Goal: Transaction & Acquisition: Purchase product/service

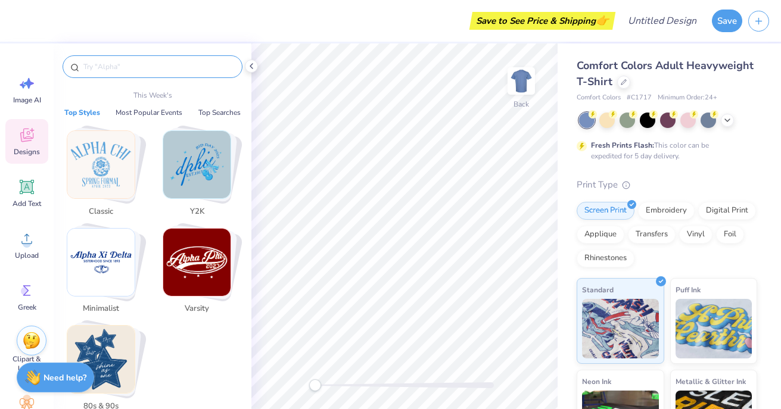
click at [119, 65] on input "text" at bounding box center [158, 67] width 153 height 12
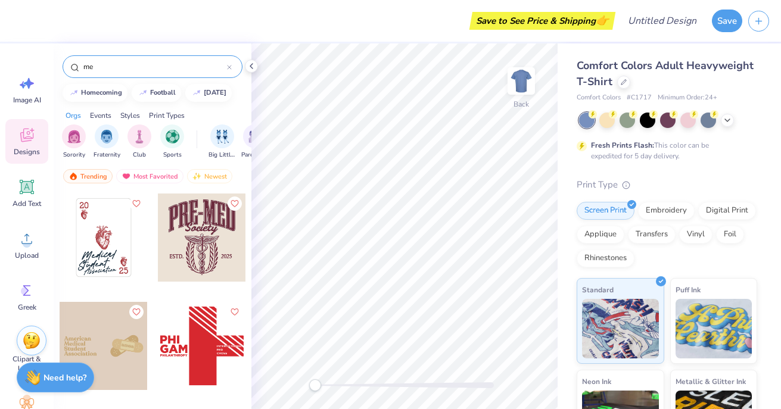
type input "m"
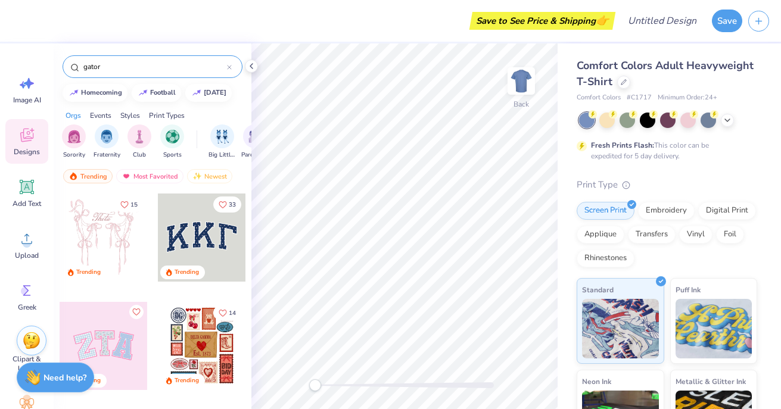
type input "gator"
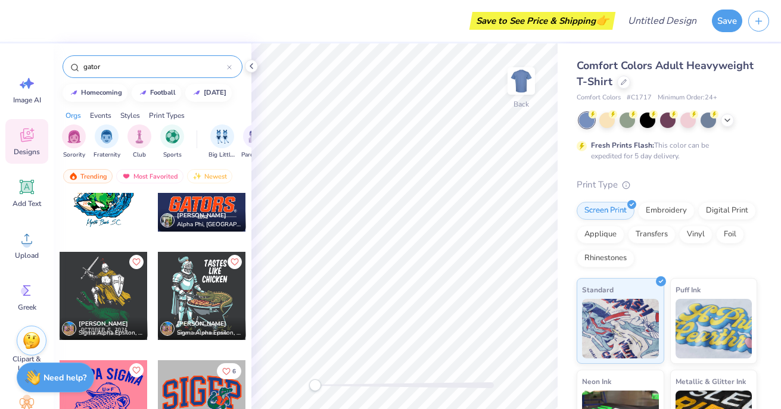
scroll to position [158, 0]
click at [725, 120] on icon at bounding box center [728, 119] width 10 height 10
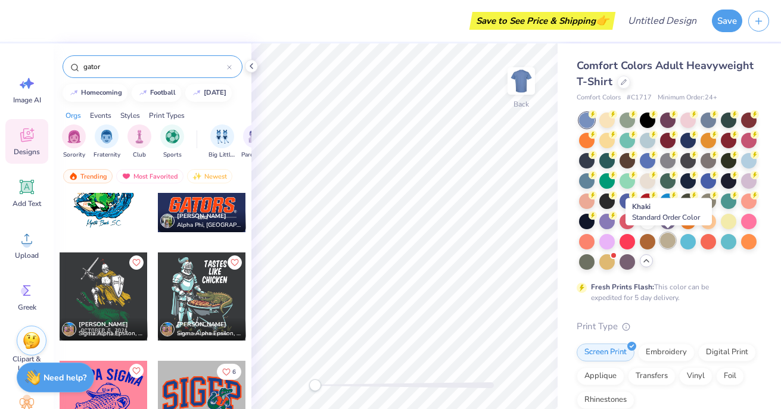
click at [669, 241] on div at bounding box center [667, 240] width 15 height 15
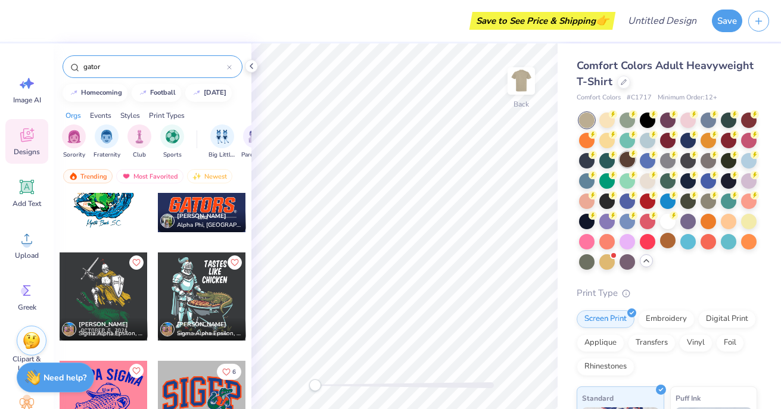
click at [630, 159] on div at bounding box center [627, 159] width 15 height 15
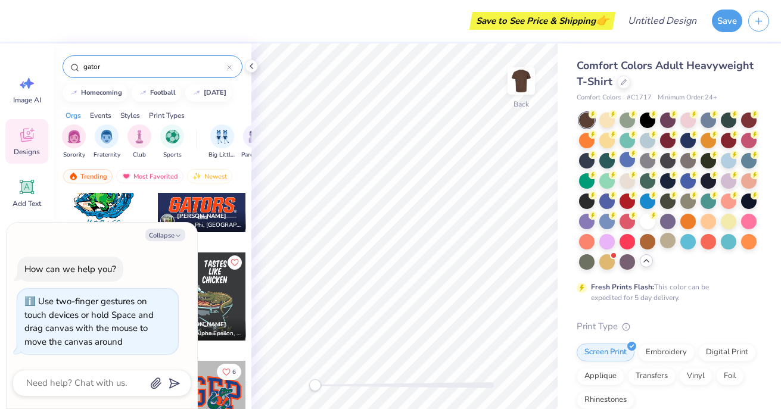
click at [299, 379] on div "Back" at bounding box center [404, 226] width 306 height 366
click at [650, 242] on div at bounding box center [647, 240] width 15 height 15
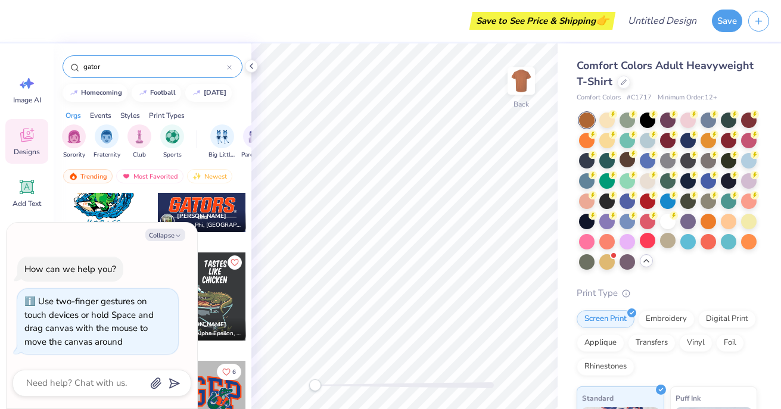
scroll to position [138, 0]
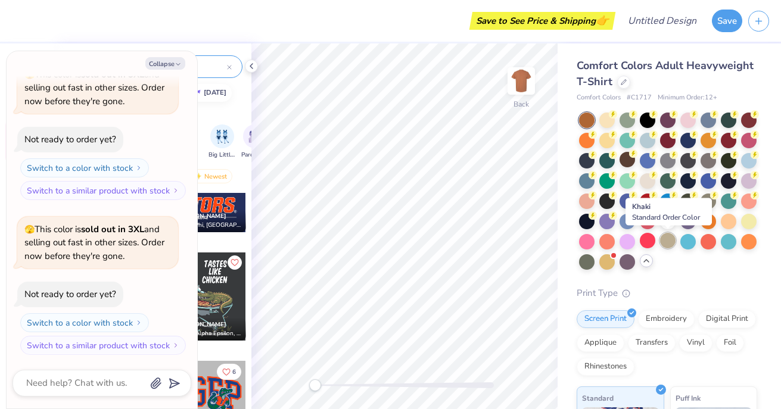
click at [668, 243] on div at bounding box center [667, 240] width 15 height 15
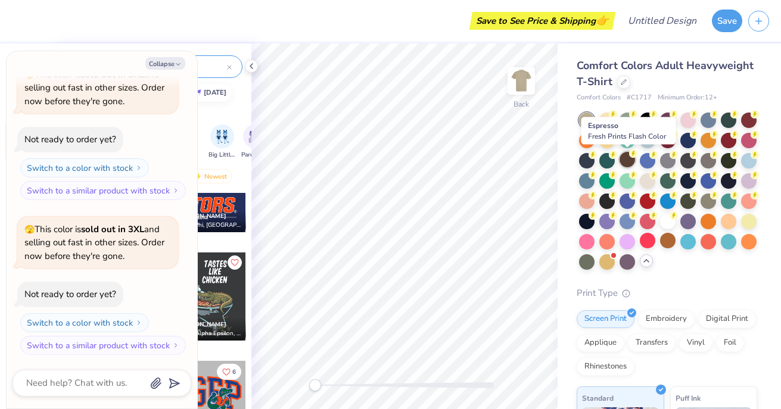
click at [624, 164] on div at bounding box center [627, 159] width 15 height 15
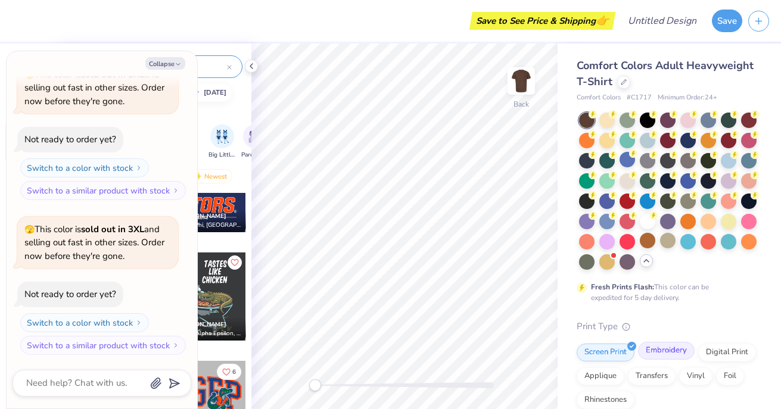
click at [668, 347] on div "Embroidery" at bounding box center [666, 351] width 57 height 18
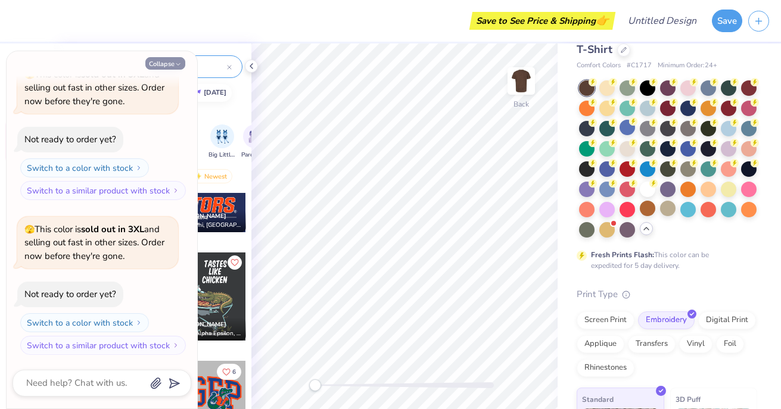
click at [175, 59] on button "Collapse" at bounding box center [165, 63] width 40 height 13
type textarea "x"
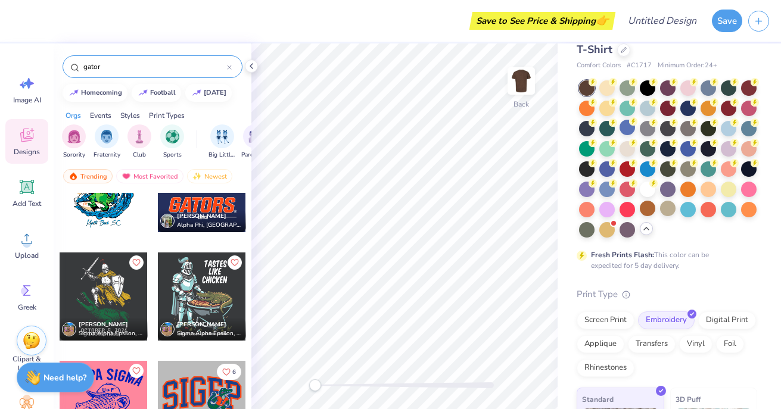
click at [176, 65] on input "gator" at bounding box center [154, 67] width 145 height 12
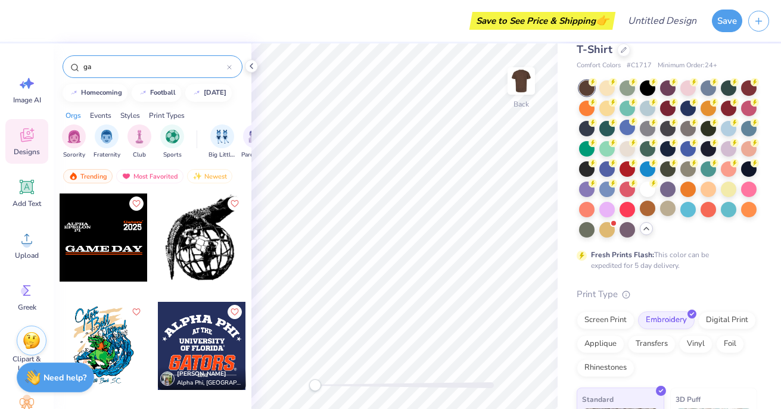
type input "g"
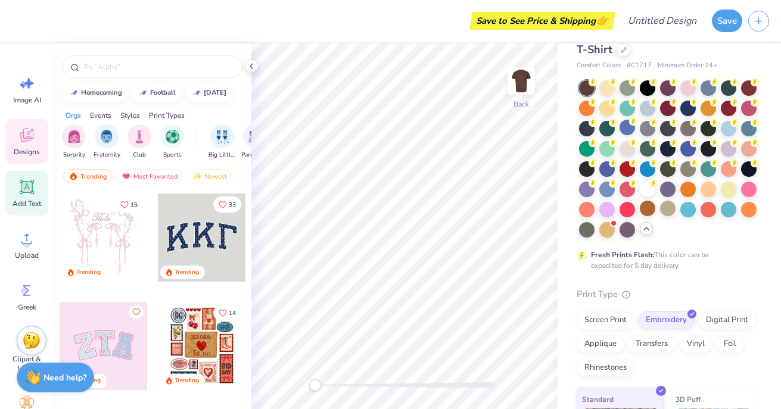
click at [26, 202] on span "Add Text" at bounding box center [27, 204] width 29 height 10
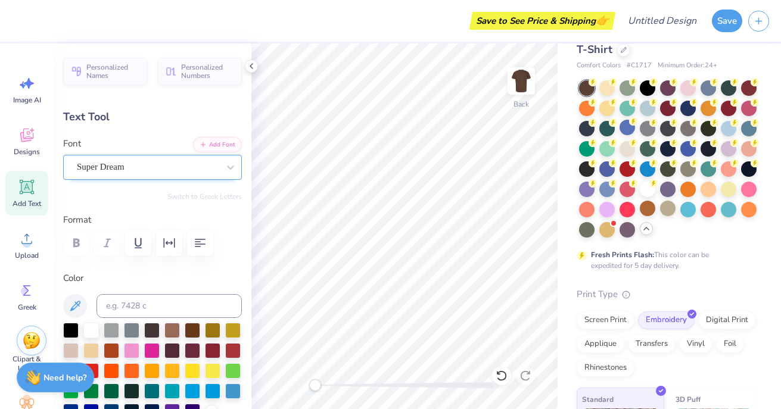
click at [153, 173] on div "Super Dream" at bounding box center [148, 167] width 144 height 18
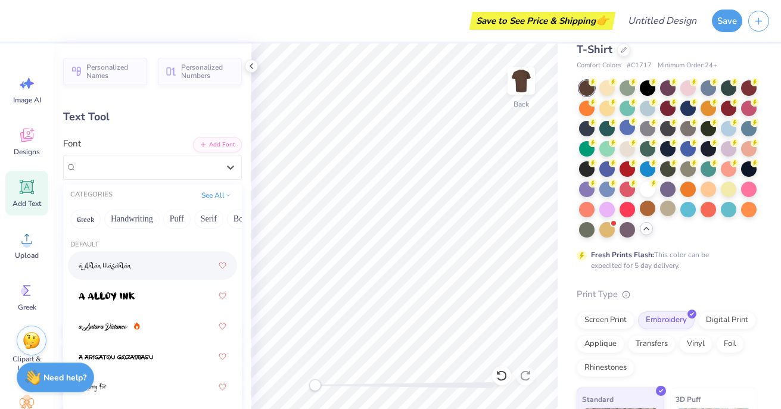
click at [152, 266] on div at bounding box center [153, 265] width 148 height 21
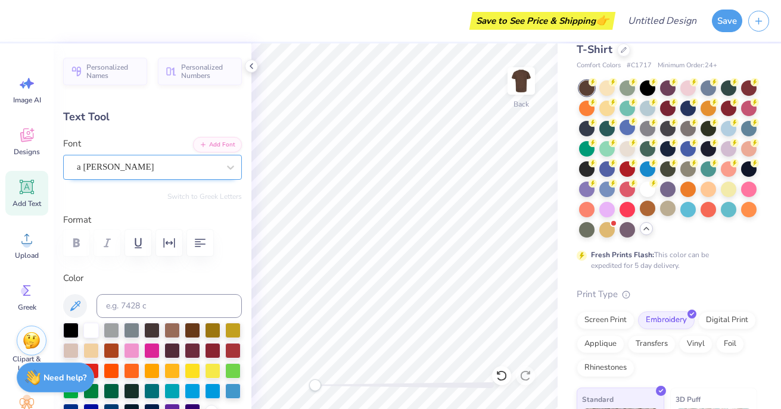
click at [154, 166] on div "a Ahlan Wasahlan" at bounding box center [148, 167] width 144 height 18
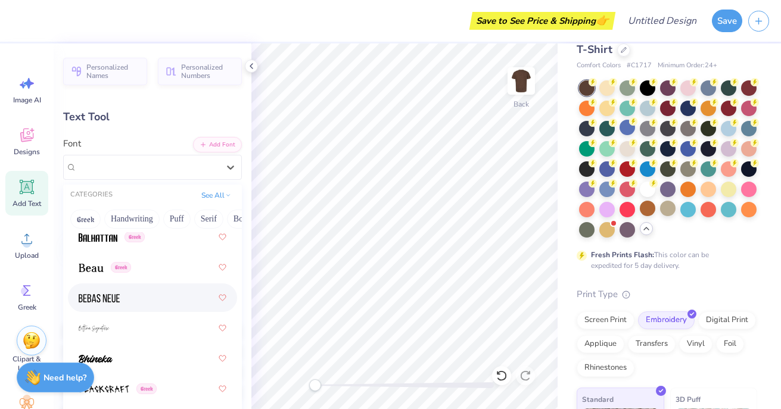
scroll to position [759, 0]
click at [150, 290] on div at bounding box center [153, 297] width 148 height 21
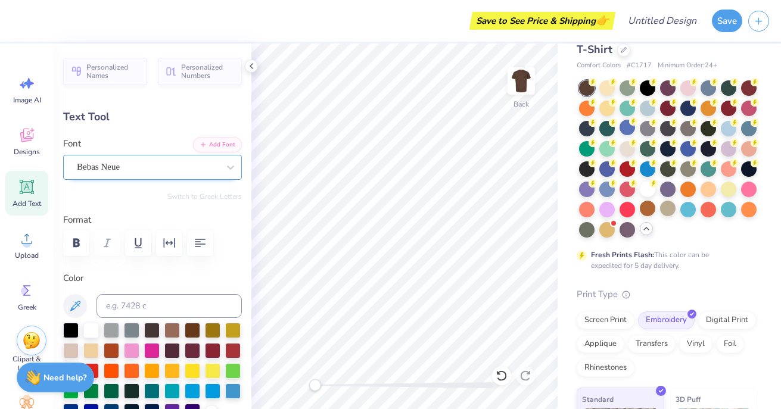
click at [173, 174] on div at bounding box center [148, 167] width 142 height 16
type input "3.45"
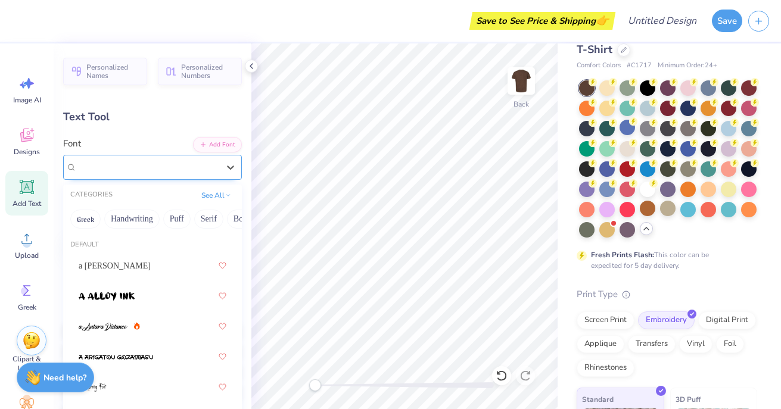
click at [161, 165] on div "Bebas Neue" at bounding box center [148, 167] width 144 height 18
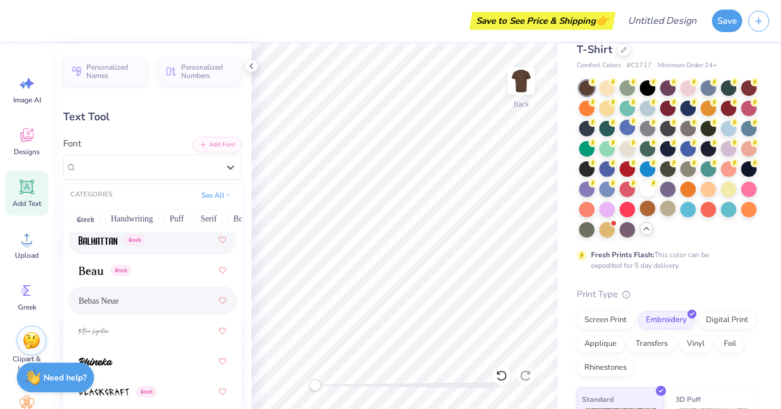
scroll to position [757, 0]
click at [166, 241] on div "Greek" at bounding box center [153, 238] width 148 height 21
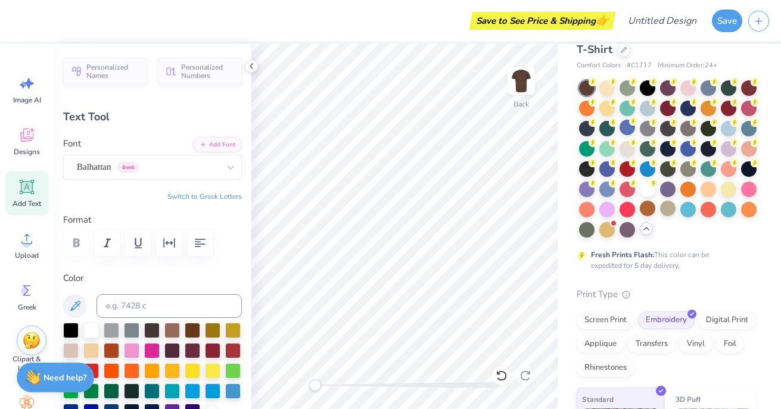
type textarea "T"
type textarea "Alpha Epsilon Delta"
type input "14.17"
type input "1.56"
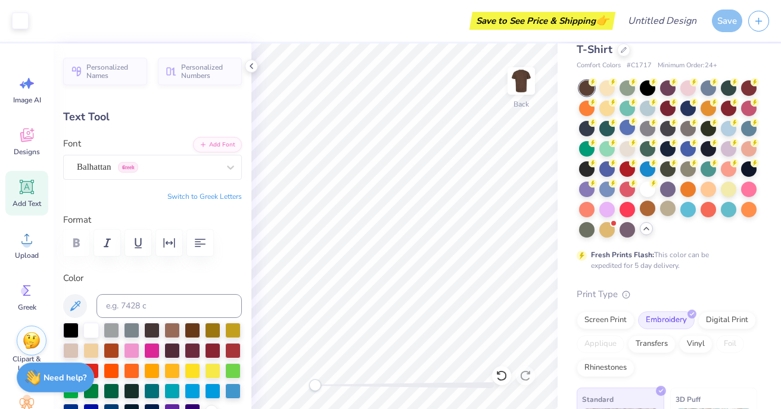
type input "11.72"
type input "11.35"
type input "1.25"
type input "12.03"
type input "9.70"
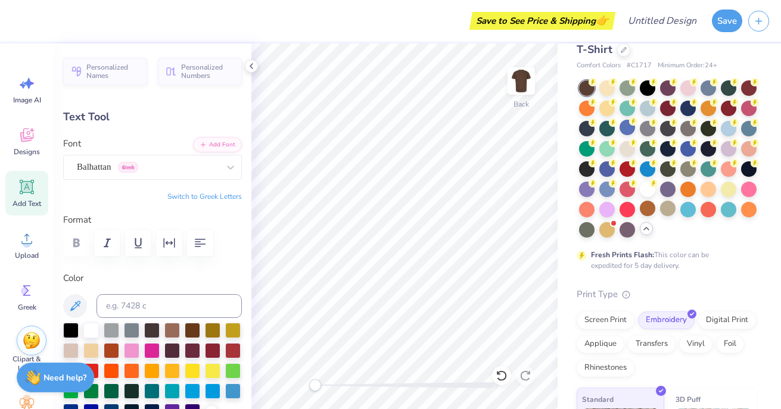
type input "1.07"
type input "6.90"
click at [197, 167] on div "Balhattan Greek" at bounding box center [148, 167] width 144 height 18
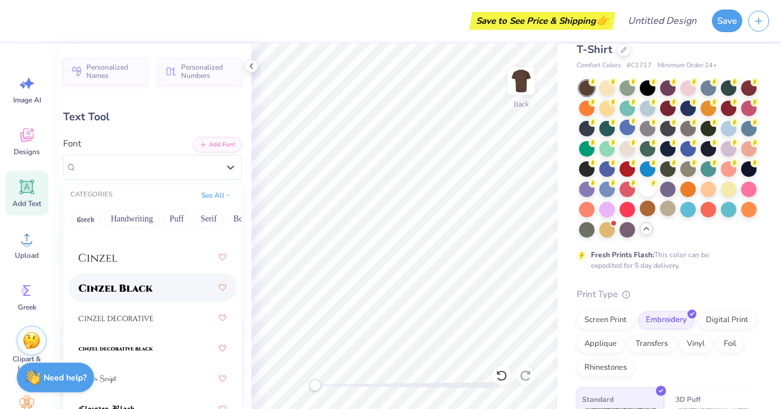
scroll to position [2011, 0]
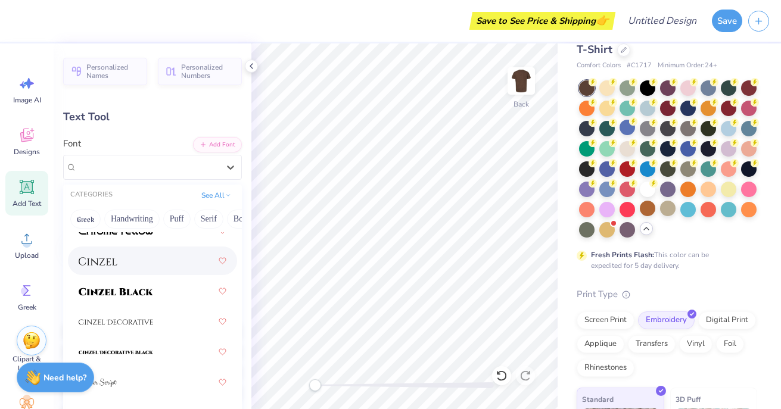
click at [144, 268] on div at bounding box center [153, 260] width 148 height 21
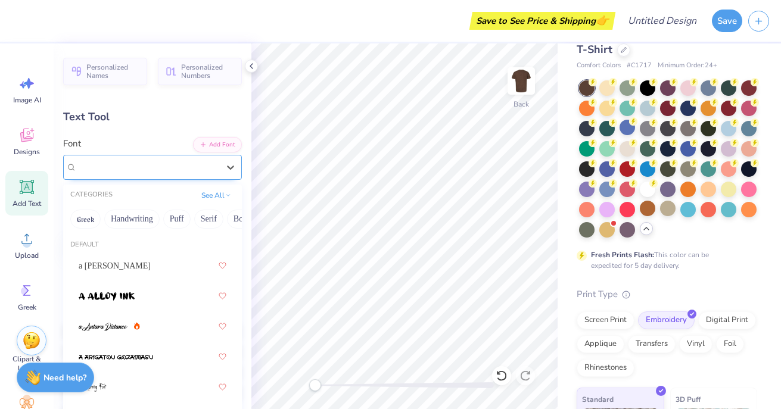
click at [159, 172] on div at bounding box center [148, 167] width 144 height 18
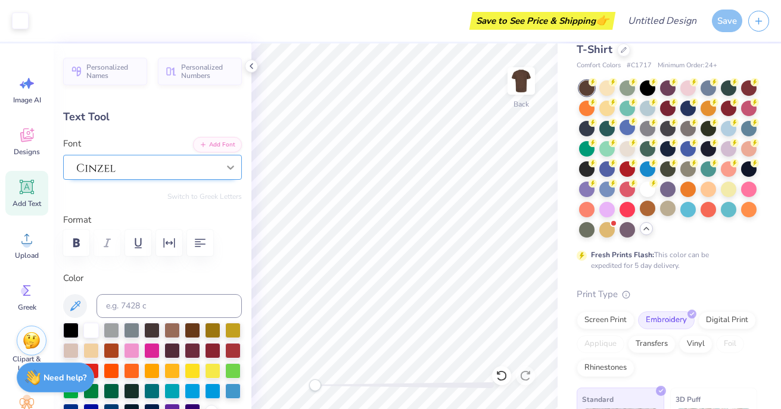
type input "13.97"
type input "0.96"
type input "6.96"
type input "10.90"
type input "0.75"
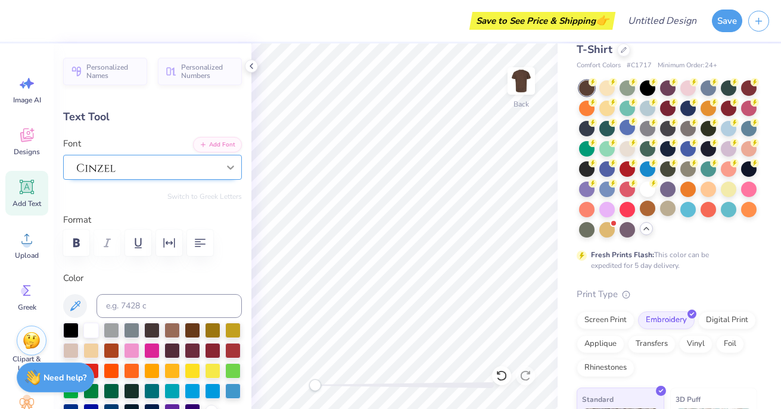
type input "8.99"
type input "0.62"
type input "4.71"
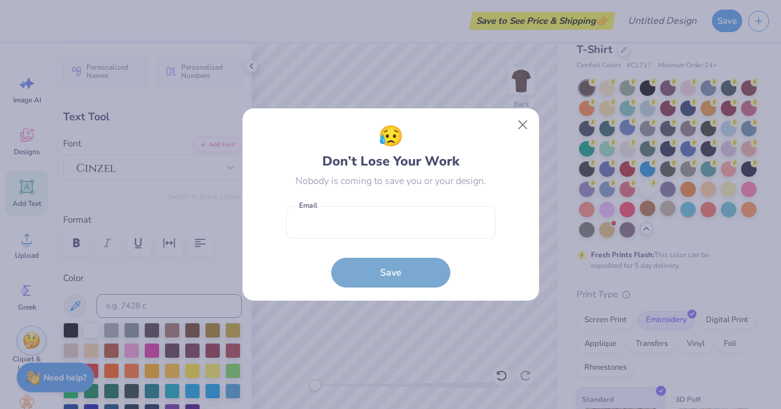
click at [388, 154] on body "Save to See Price & Shipping 👉 Design Title Save Image AI Designs Add Text Uplo…" at bounding box center [390, 204] width 781 height 409
click at [521, 122] on button "Close" at bounding box center [522, 125] width 23 height 23
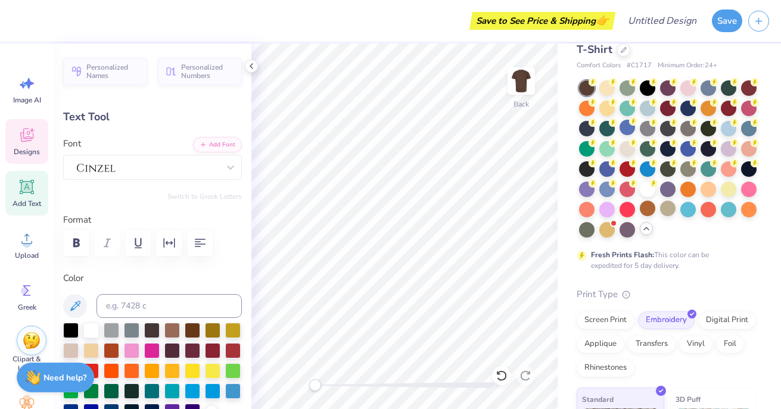
click at [30, 146] on div "Designs" at bounding box center [26, 141] width 43 height 45
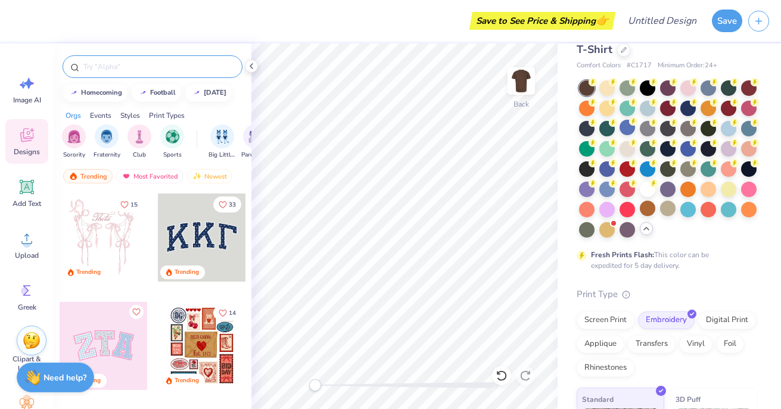
click at [127, 67] on input "text" at bounding box center [158, 67] width 153 height 12
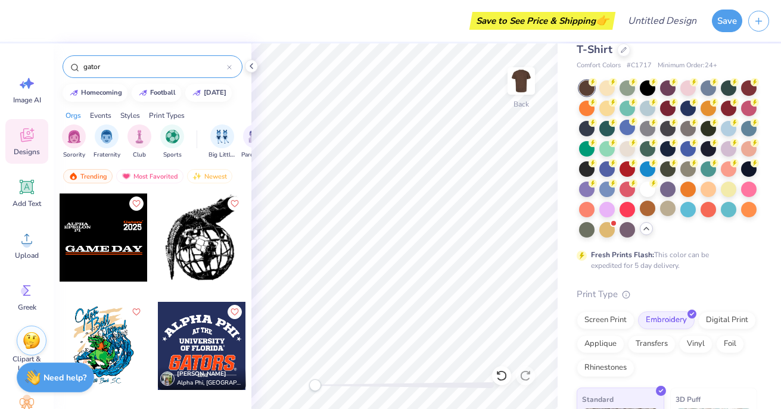
type input "gator"
click at [67, 118] on div "Orgs" at bounding box center [73, 115] width 15 height 11
click at [101, 117] on div "Events" at bounding box center [100, 115] width 21 height 11
click at [138, 113] on div "Styles" at bounding box center [130, 115] width 20 height 11
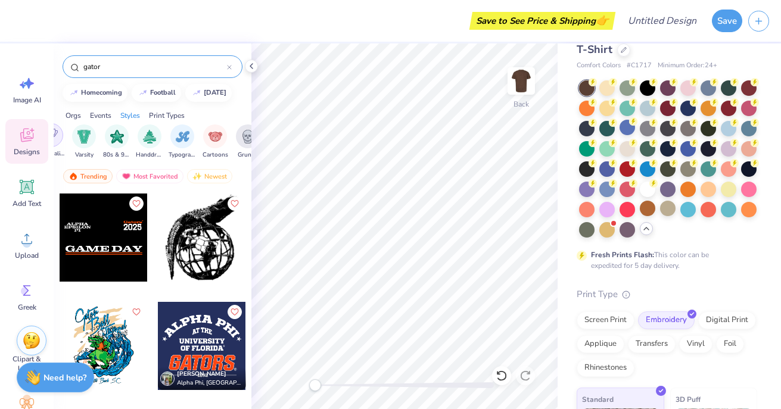
scroll to position [0, 735]
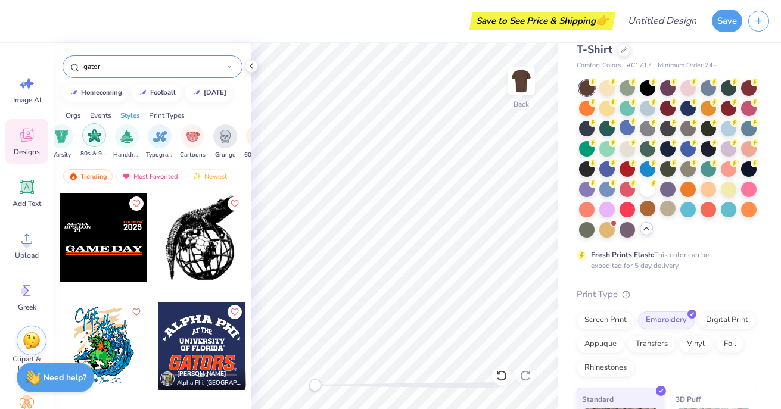
click at [94, 138] on img "filter for 80s & 90s" at bounding box center [95, 136] width 14 height 14
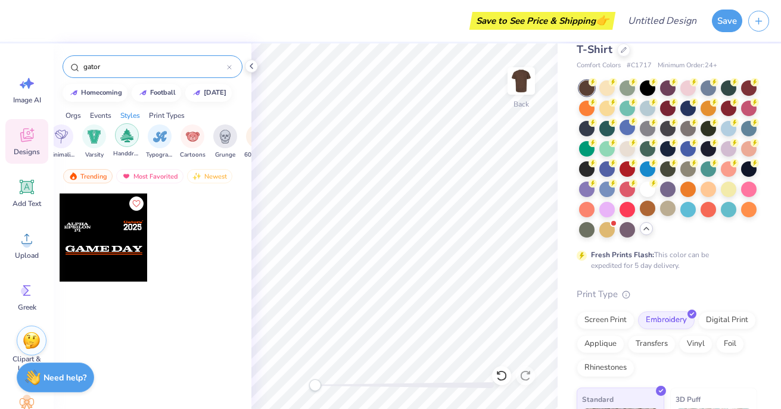
click at [115, 136] on div "filter for Handdrawn" at bounding box center [127, 135] width 24 height 24
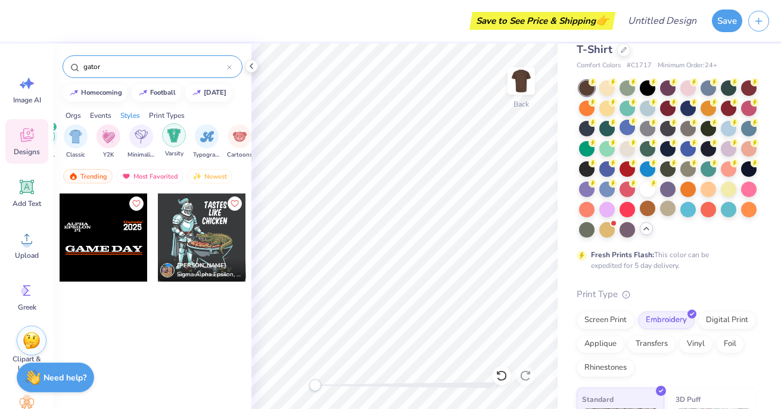
scroll to position [0, 686]
click at [111, 138] on img "filter for Y2K" at bounding box center [110, 136] width 13 height 14
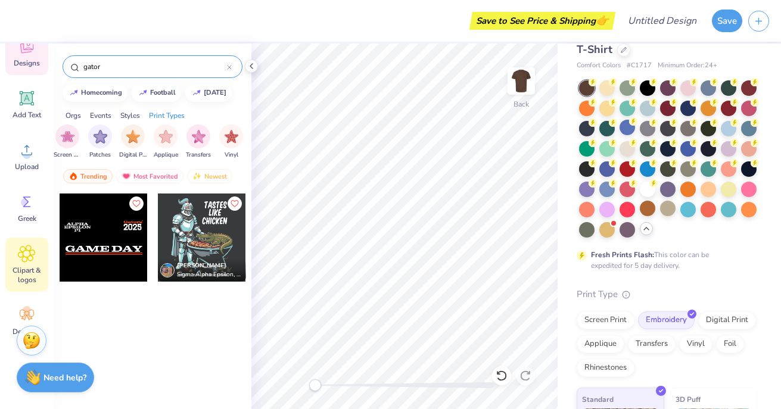
scroll to position [113, 0]
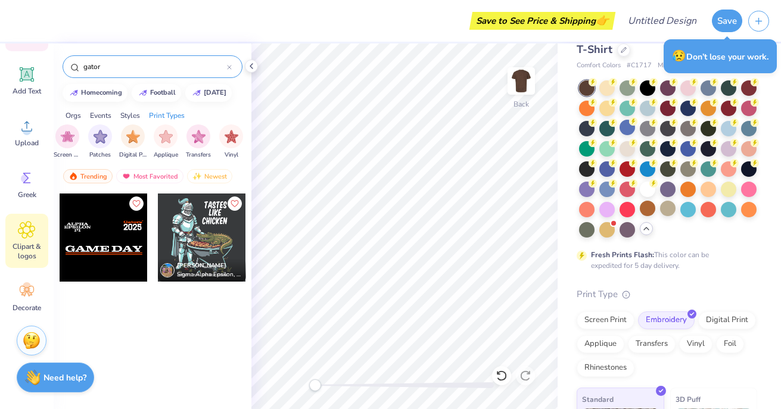
click at [32, 255] on span "Clipart & logos" at bounding box center [26, 251] width 39 height 19
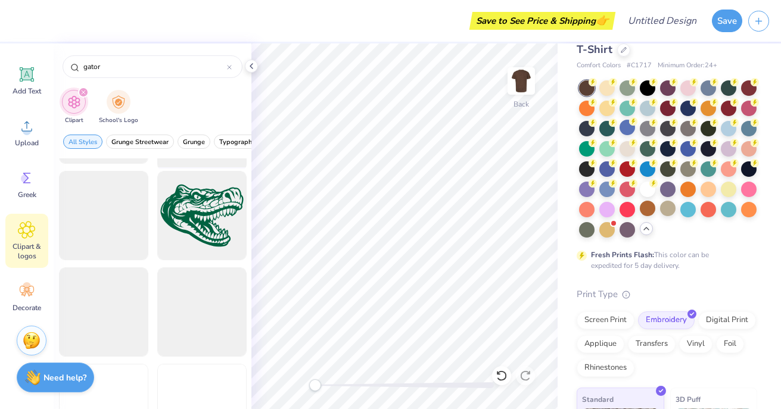
scroll to position [328, 0]
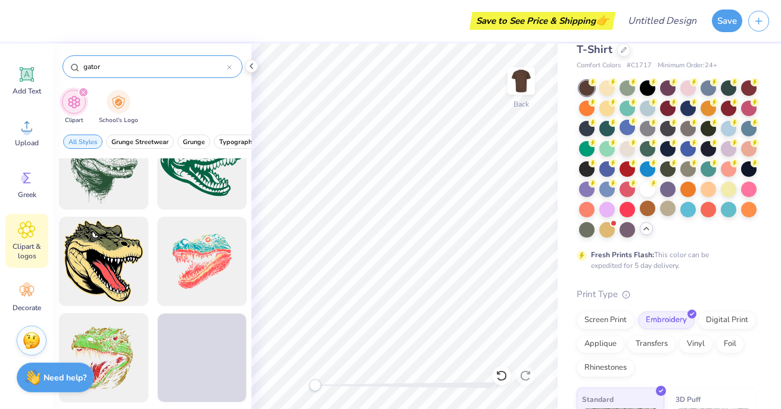
click at [83, 69] on input "gator" at bounding box center [154, 67] width 145 height 12
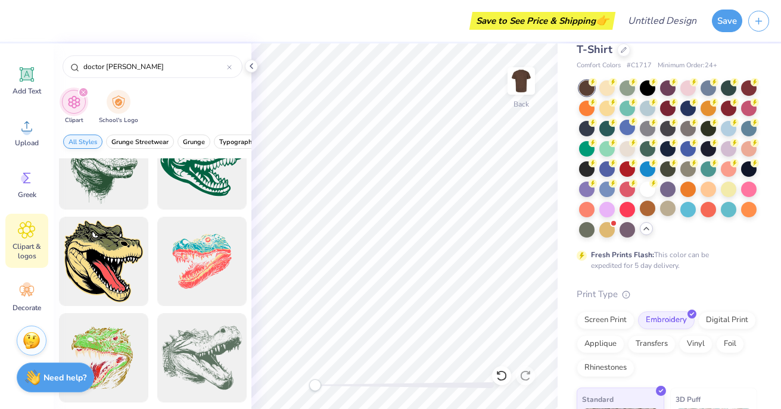
type input "doctor gator"
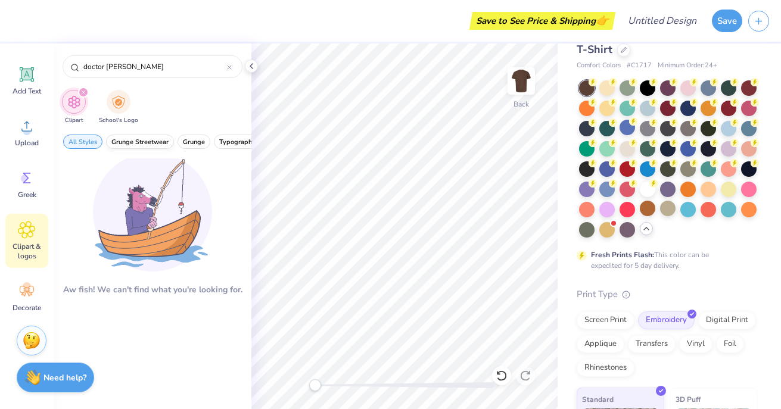
click at [143, 143] on span "Grunge Streetwear" at bounding box center [139, 142] width 57 height 9
click at [94, 143] on span "All Styles" at bounding box center [83, 142] width 29 height 9
click at [85, 139] on span "All Styles" at bounding box center [83, 142] width 29 height 9
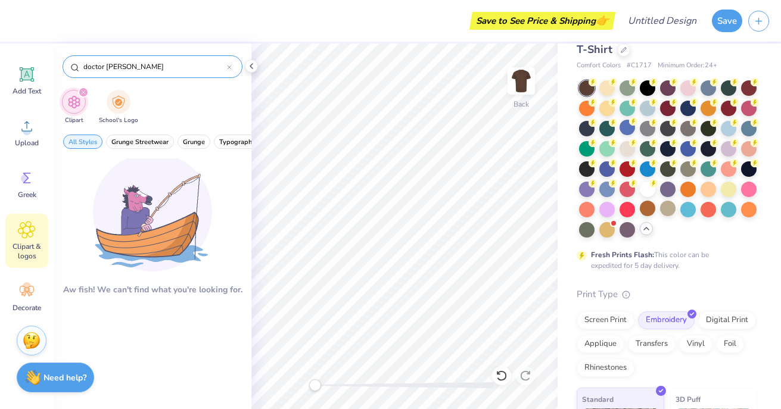
drag, startPoint x: 133, startPoint y: 63, endPoint x: 73, endPoint y: 61, distance: 60.2
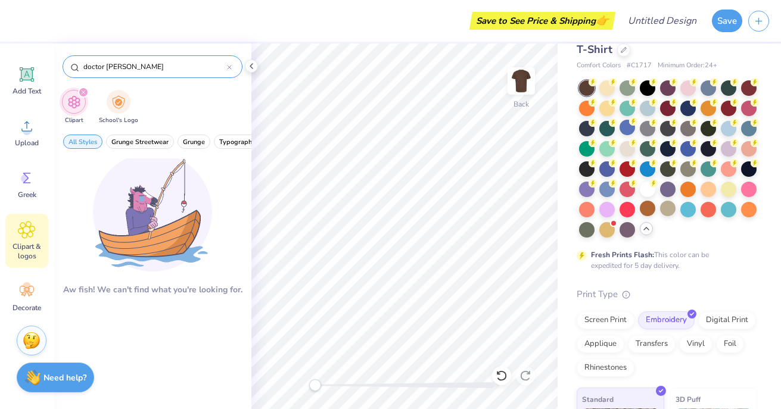
click at [73, 61] on div "doctor gator" at bounding box center [153, 66] width 180 height 23
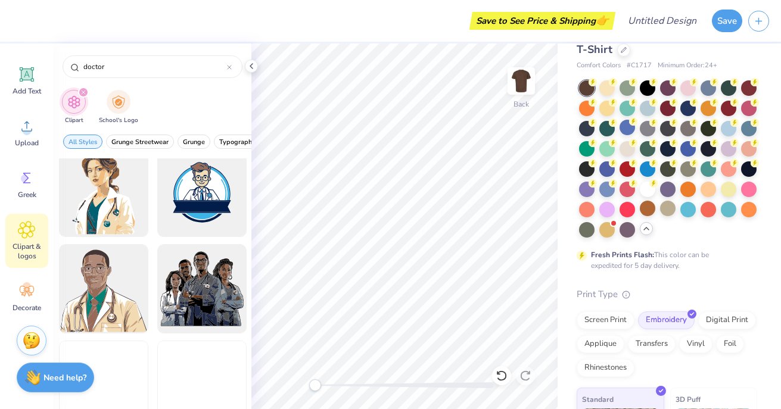
scroll to position [210, 0]
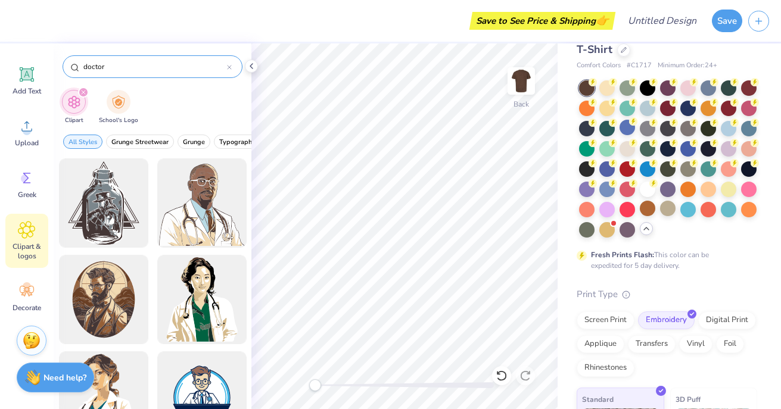
click at [83, 67] on input "doctor" at bounding box center [154, 67] width 145 height 12
type input "gator doctor"
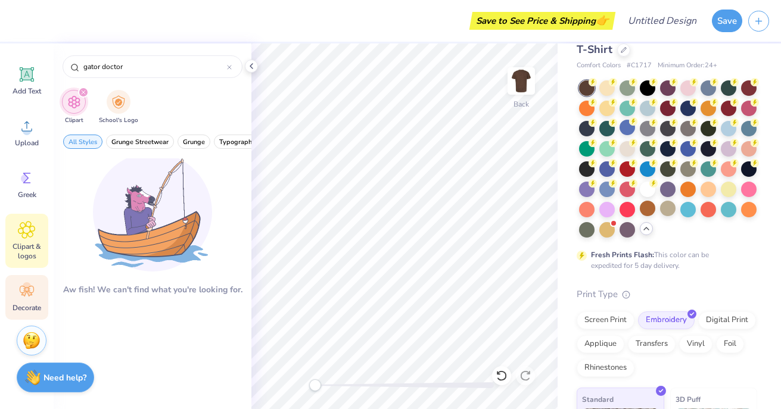
click at [27, 291] on icon at bounding box center [27, 291] width 14 height 11
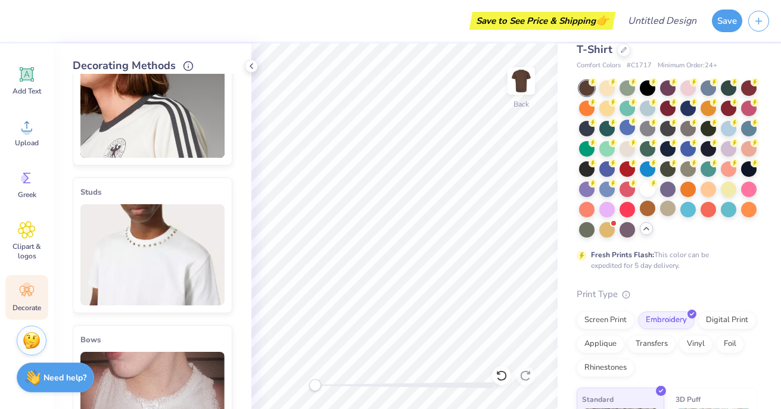
scroll to position [184, 0]
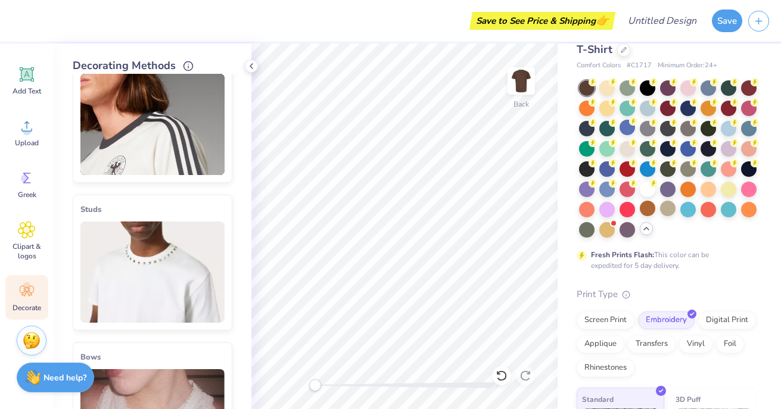
click at [116, 149] on img at bounding box center [152, 124] width 144 height 101
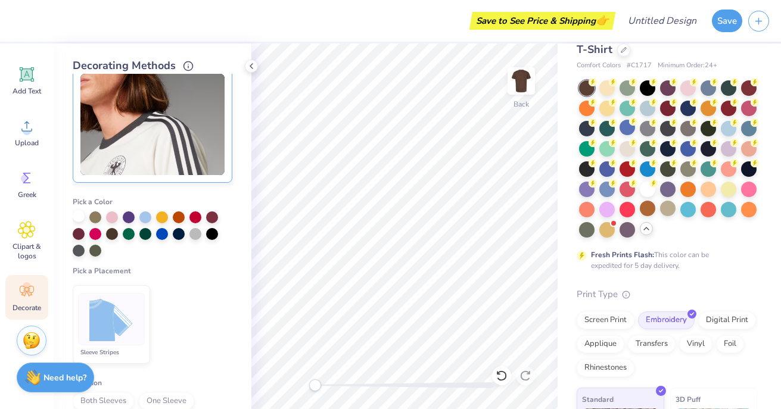
click at [77, 213] on div at bounding box center [79, 216] width 12 height 12
click at [97, 218] on div at bounding box center [95, 216] width 12 height 12
click at [119, 311] on img at bounding box center [111, 319] width 45 height 45
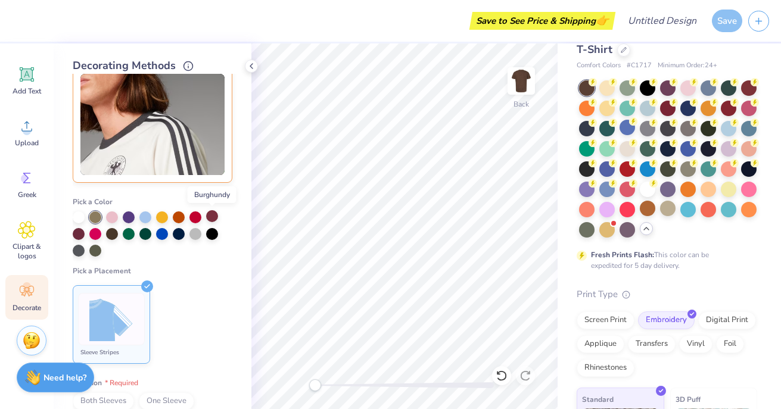
click at [213, 222] on div at bounding box center [212, 216] width 12 height 12
click at [213, 233] on div at bounding box center [212, 233] width 12 height 12
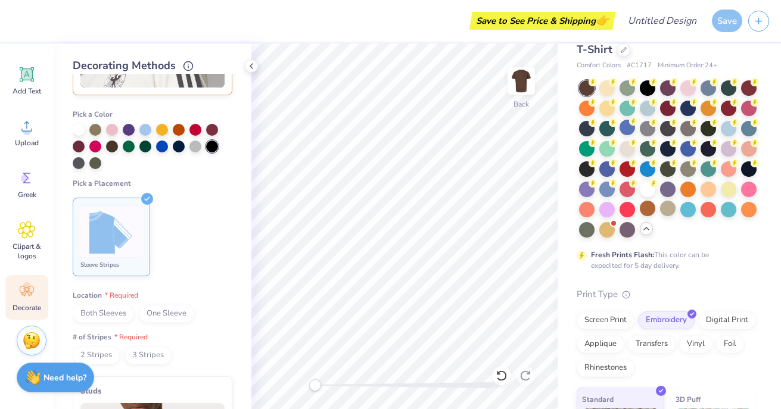
scroll to position [285, 0]
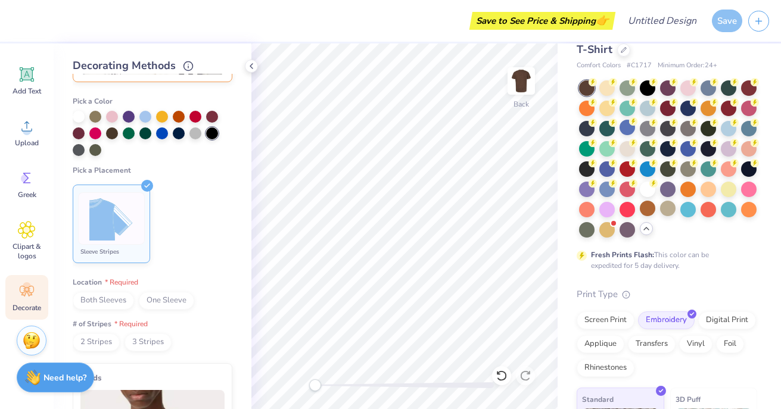
click at [114, 306] on span "Both Sleeves" at bounding box center [103, 301] width 61 height 18
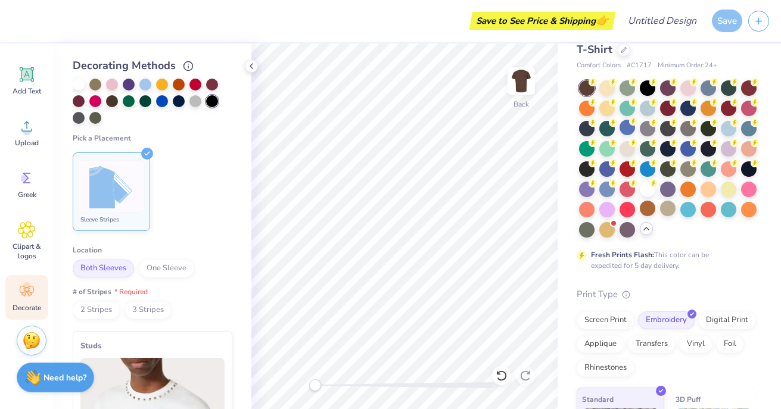
click at [95, 313] on span "2 Stripes" at bounding box center [96, 311] width 47 height 18
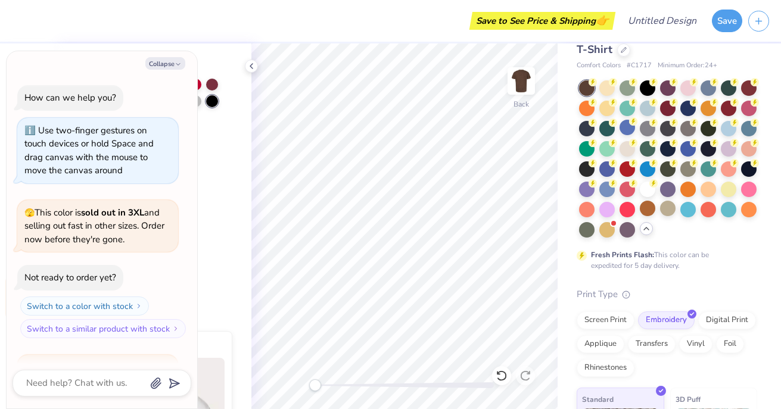
scroll to position [225, 0]
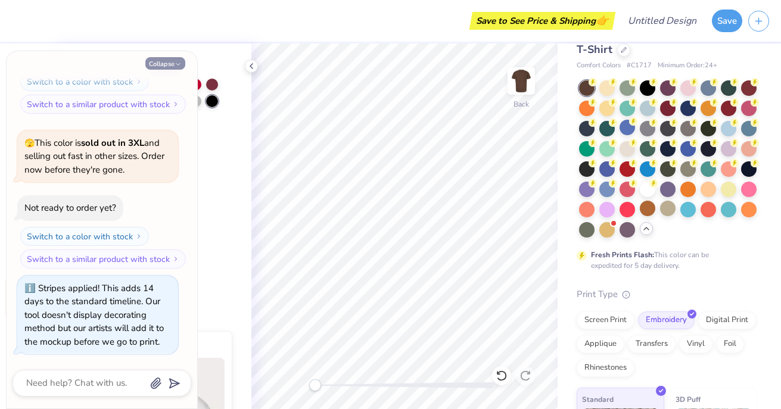
click at [170, 63] on button "Collapse" at bounding box center [165, 63] width 40 height 13
type textarea "x"
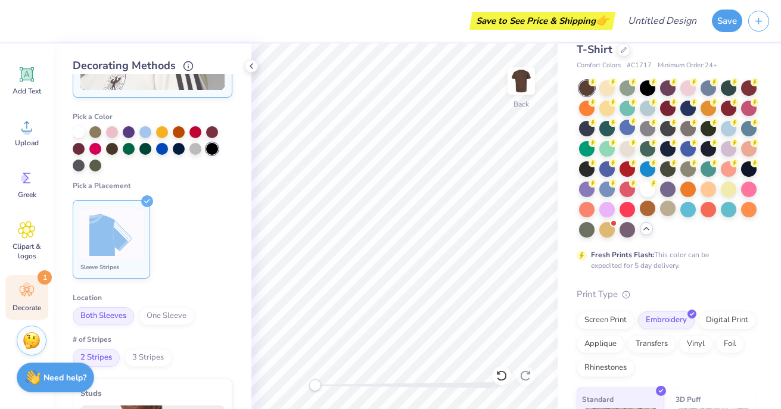
scroll to position [263, 0]
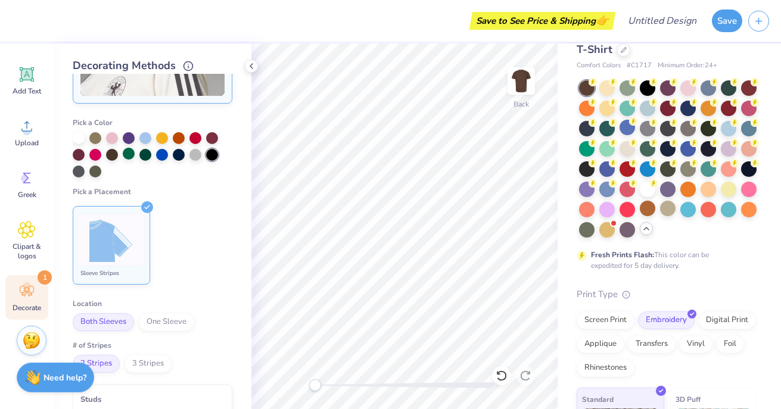
click at [127, 151] on div at bounding box center [129, 154] width 12 height 12
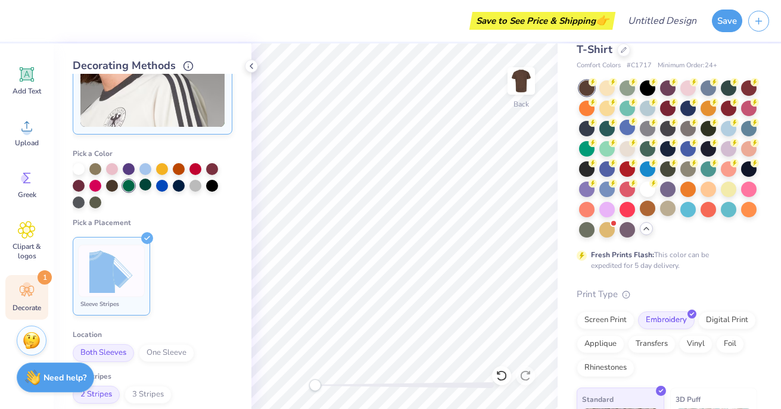
click at [141, 187] on div at bounding box center [145, 185] width 12 height 12
click at [216, 187] on div at bounding box center [212, 185] width 12 height 12
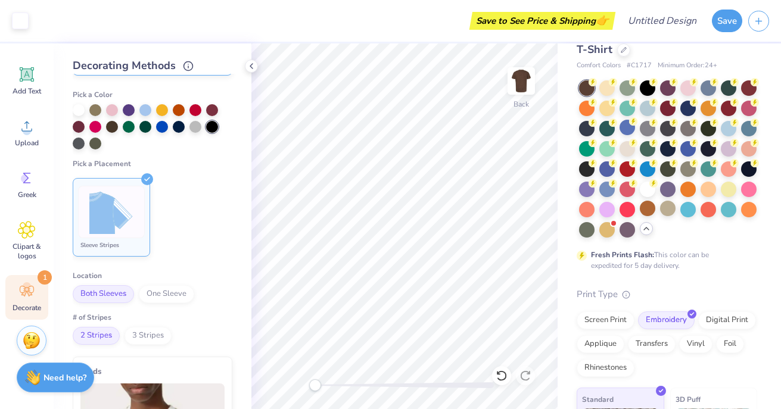
click at [122, 238] on div at bounding box center [111, 212] width 67 height 52
click at [148, 178] on polyline at bounding box center [147, 180] width 5 height 4
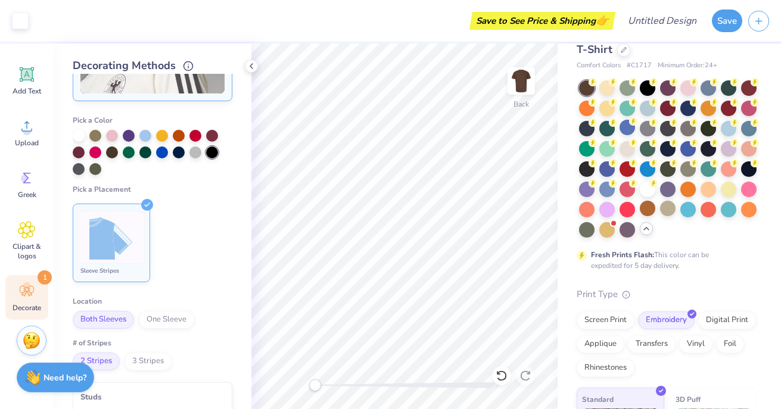
scroll to position [0, 0]
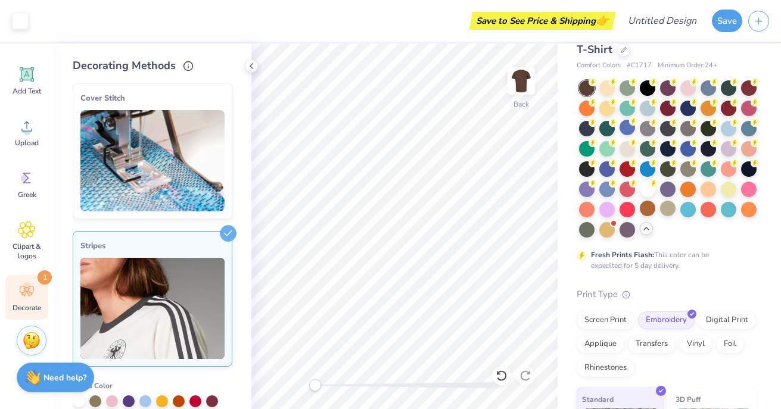
click at [230, 80] on icon at bounding box center [228, 87] width 17 height 17
click at [203, 136] on img at bounding box center [152, 160] width 144 height 101
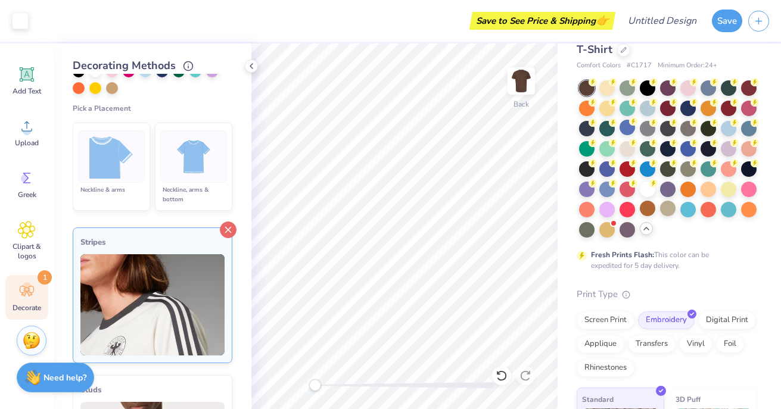
scroll to position [184, 0]
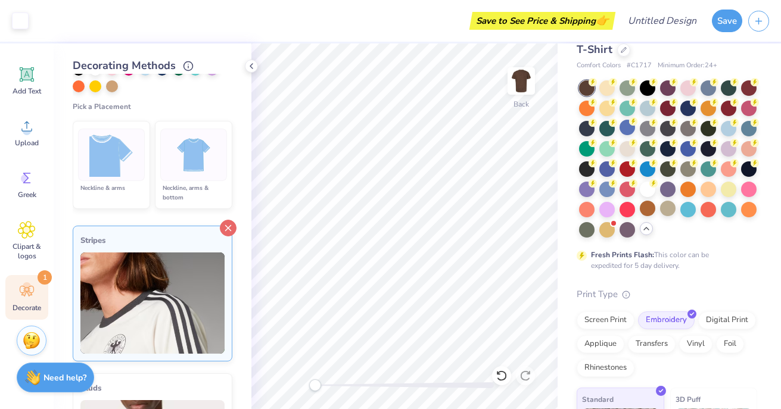
click at [231, 227] on icon at bounding box center [228, 228] width 17 height 17
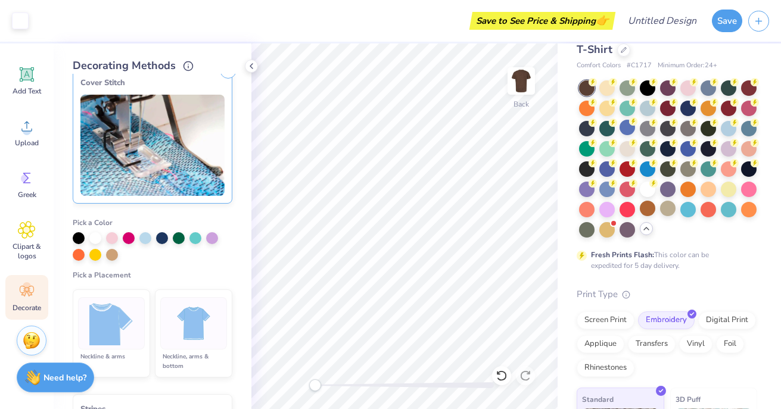
scroll to position [13, 0]
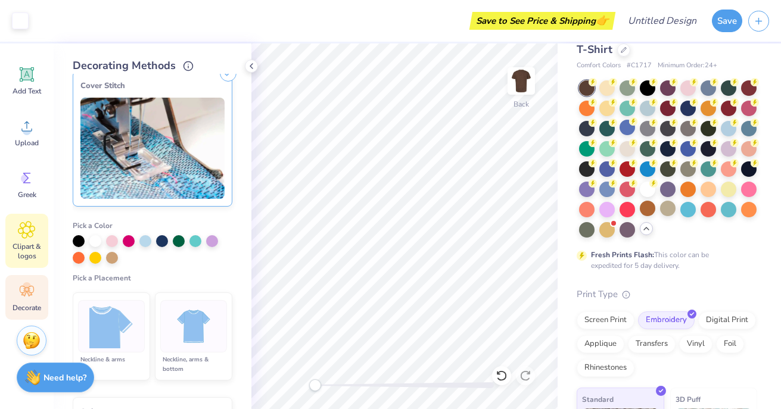
click at [29, 240] on div "Clipart & logos" at bounding box center [26, 241] width 43 height 54
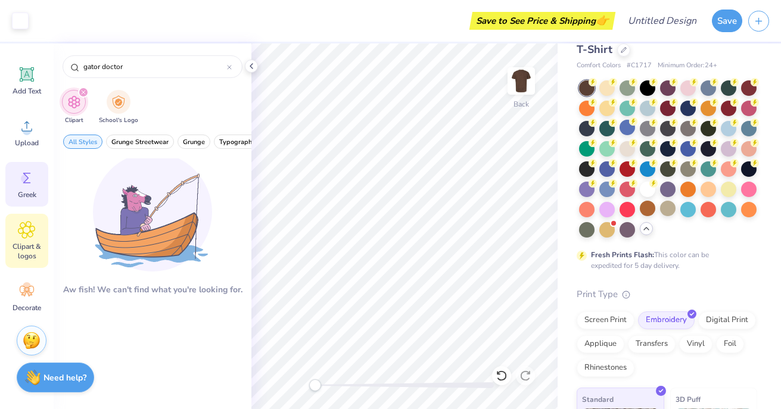
click at [15, 190] on div "Greek" at bounding box center [26, 184] width 43 height 45
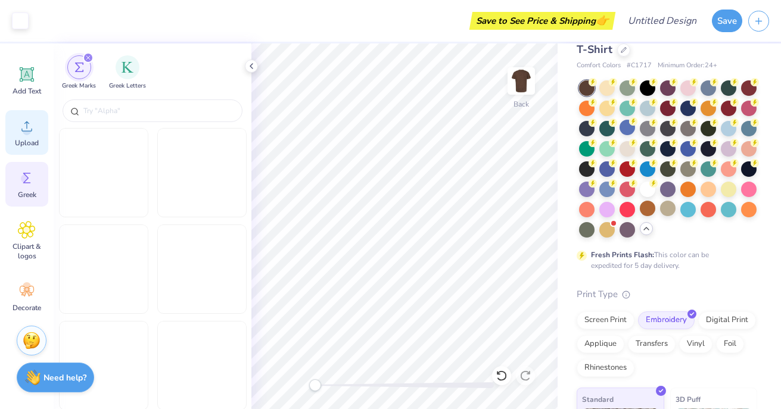
click at [23, 135] on icon at bounding box center [27, 126] width 18 height 18
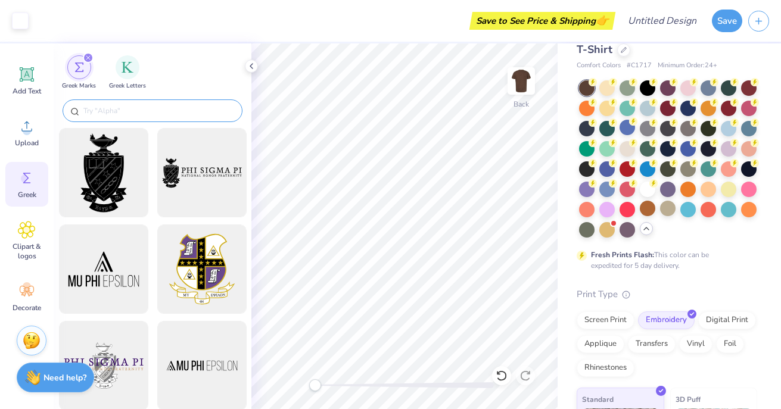
click at [135, 110] on input "text" at bounding box center [158, 111] width 153 height 12
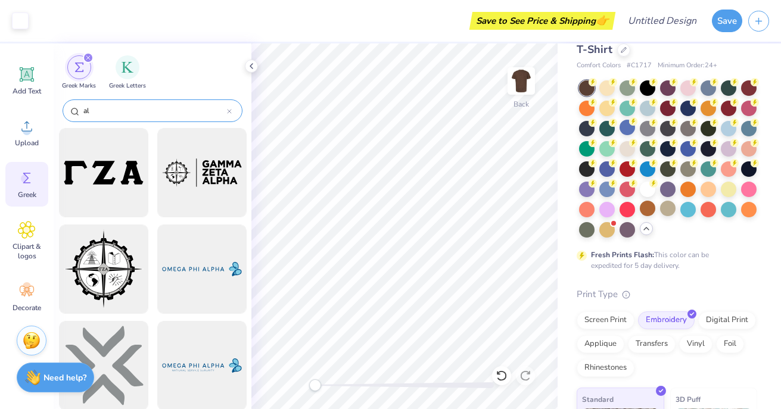
type input "a"
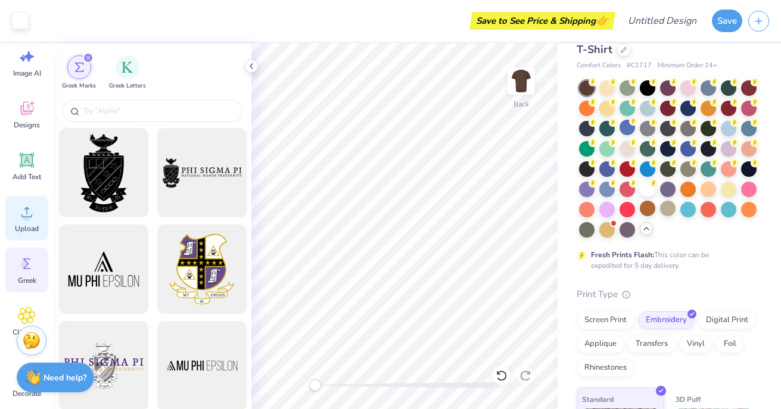
scroll to position [20, 0]
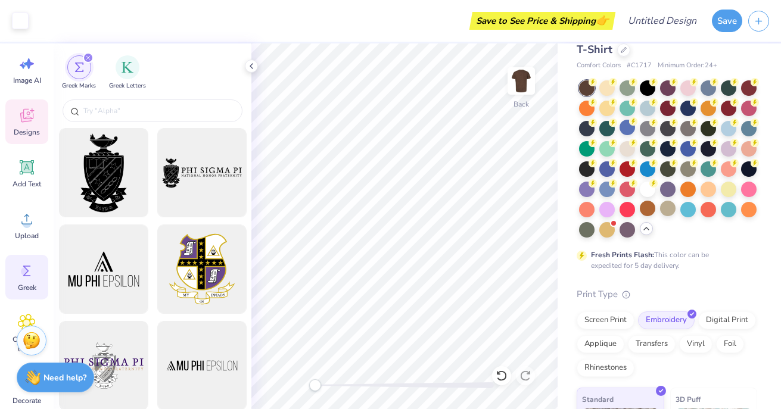
click at [29, 124] on icon at bounding box center [27, 116] width 18 height 18
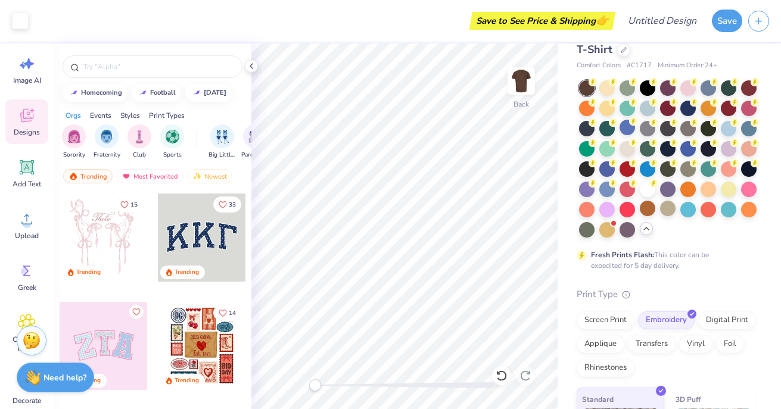
click at [28, 131] on span "Designs" at bounding box center [27, 133] width 26 height 10
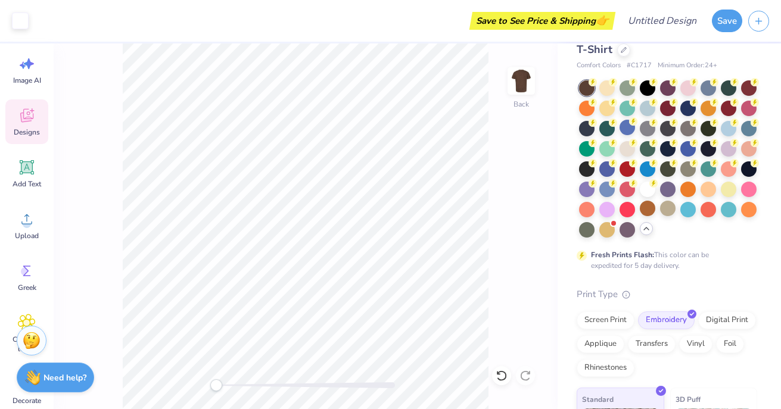
scroll to position [0, 0]
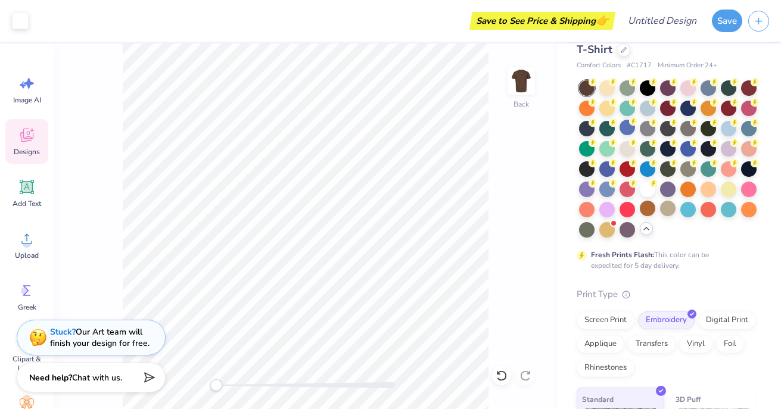
click at [28, 141] on icon at bounding box center [26, 136] width 13 height 14
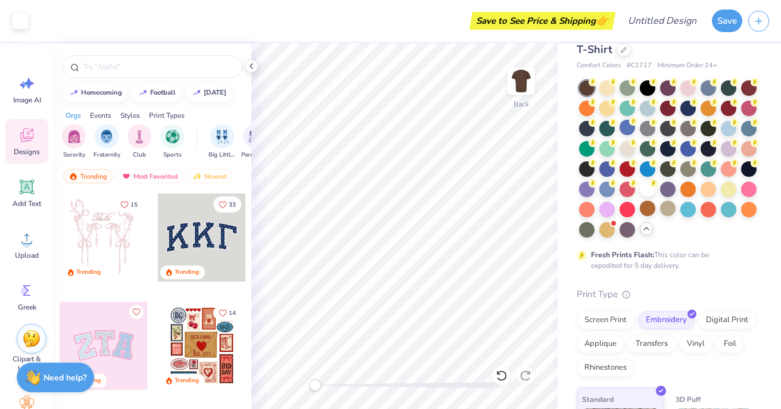
click at [37, 342] on img at bounding box center [32, 339] width 18 height 18
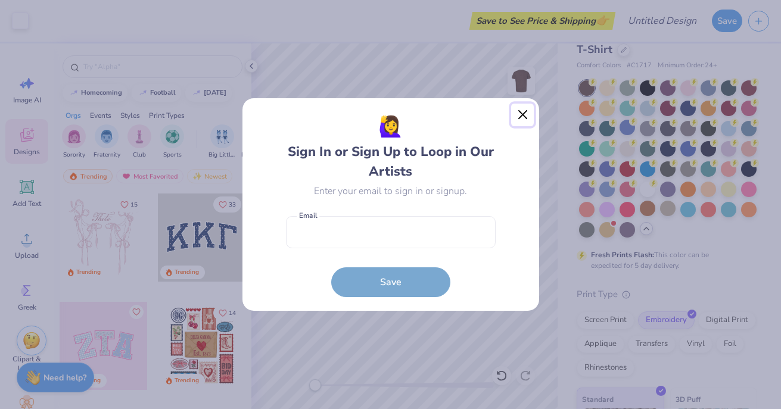
click at [526, 116] on button "Close" at bounding box center [522, 115] width 23 height 23
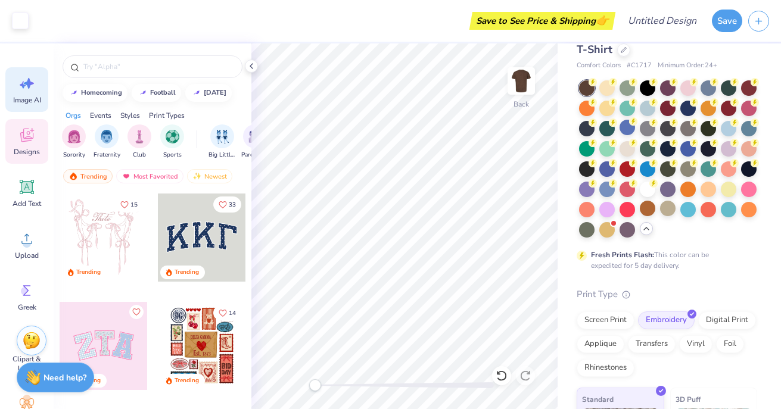
click at [22, 98] on span "Image AI" at bounding box center [27, 100] width 28 height 10
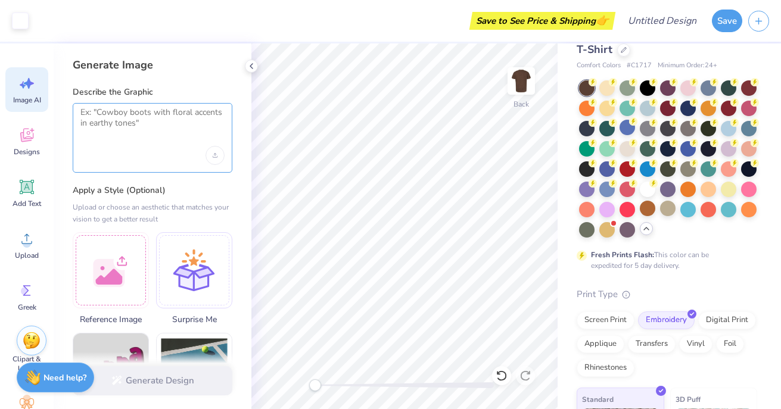
click at [125, 126] on textarea at bounding box center [152, 122] width 144 height 30
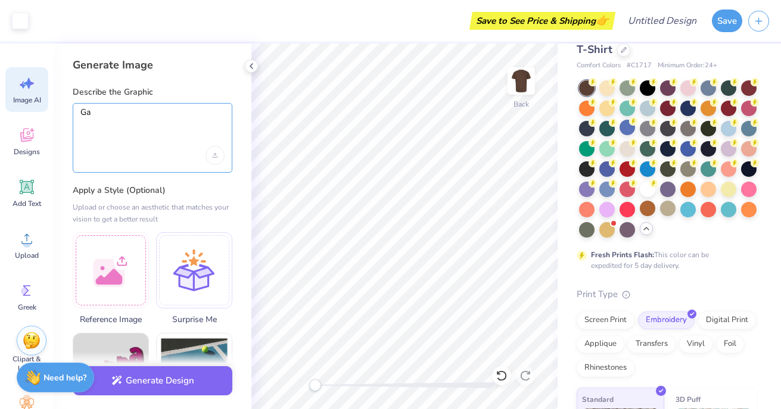
type textarea "G"
click at [178, 113] on textarea "Doctor gator but in a smiple chill way" at bounding box center [152, 122] width 144 height 30
click at [185, 113] on textarea "Doctor gator but in a smiple chill way" at bounding box center [152, 122] width 144 height 30
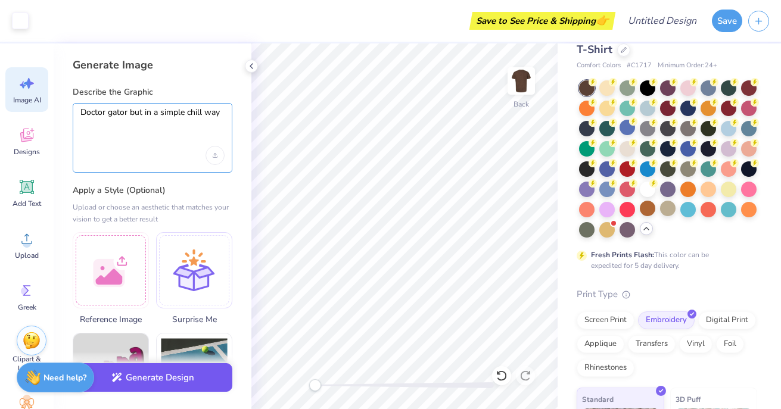
type textarea "Doctor gator but in a simple chill way"
click at [179, 384] on button "Generate Design" at bounding box center [153, 377] width 160 height 29
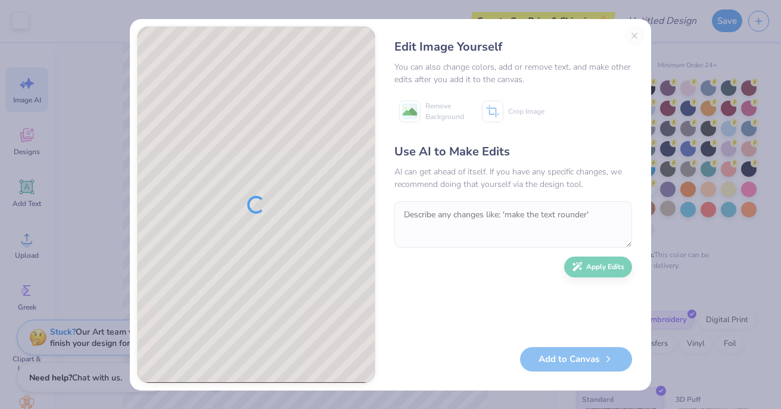
click at [636, 36] on div "Edit Image Yourself You can also change colors, add or remove text, and make ot…" at bounding box center [514, 205] width 262 height 358
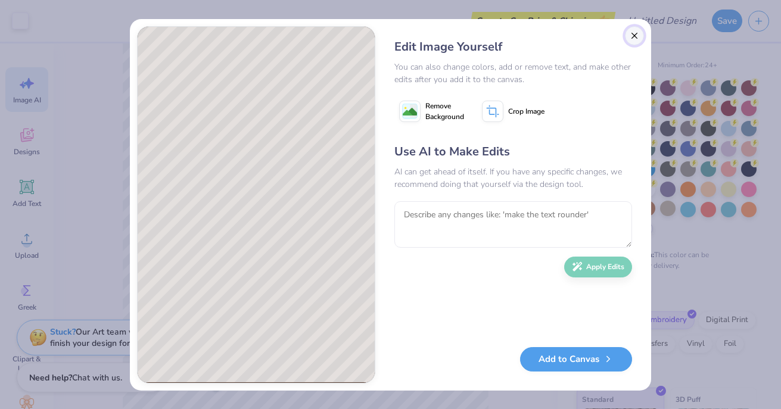
click at [638, 35] on button "Close" at bounding box center [634, 35] width 19 height 19
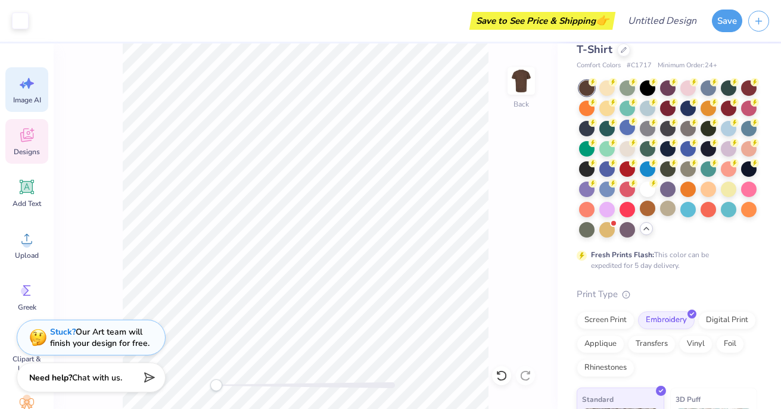
click at [33, 142] on icon at bounding box center [27, 135] width 18 height 18
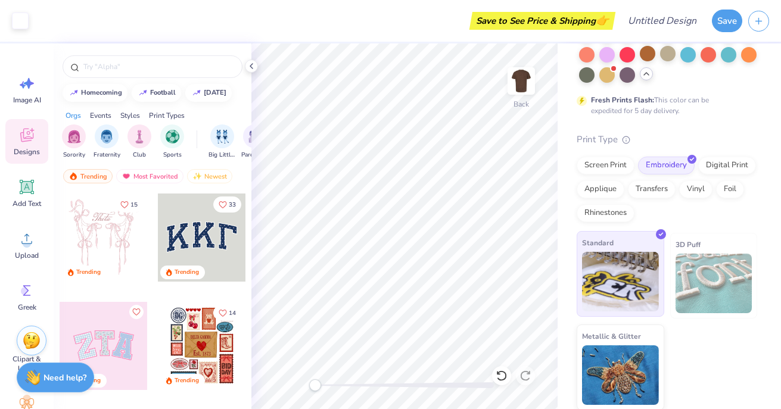
scroll to position [0, 0]
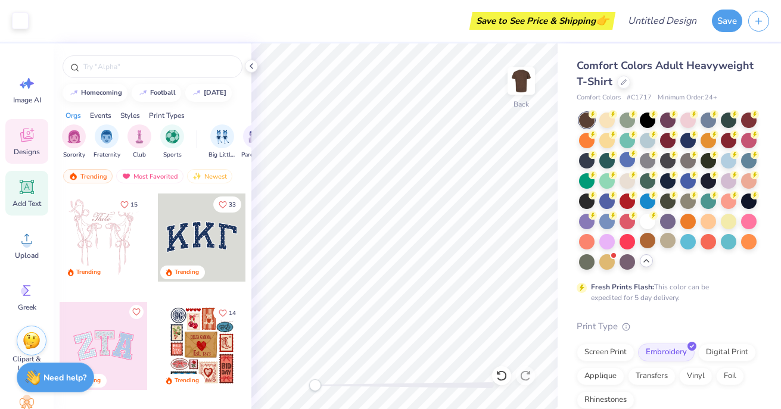
click at [17, 194] on div "Add Text" at bounding box center [26, 193] width 43 height 45
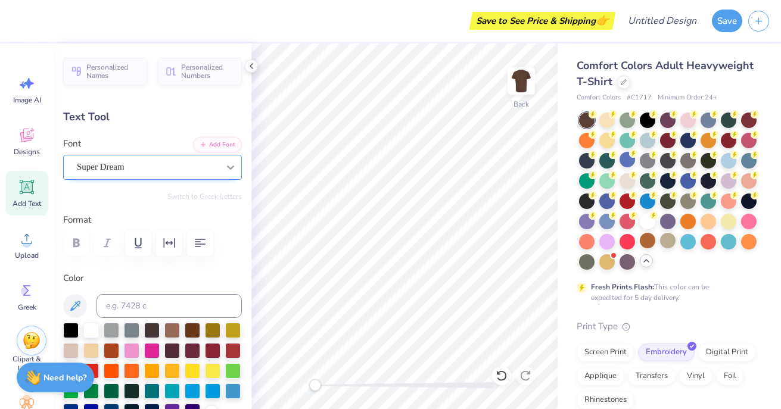
type input "8.99"
type input "0.62"
type input "7.39"
type input "5.59"
type input "1.62"
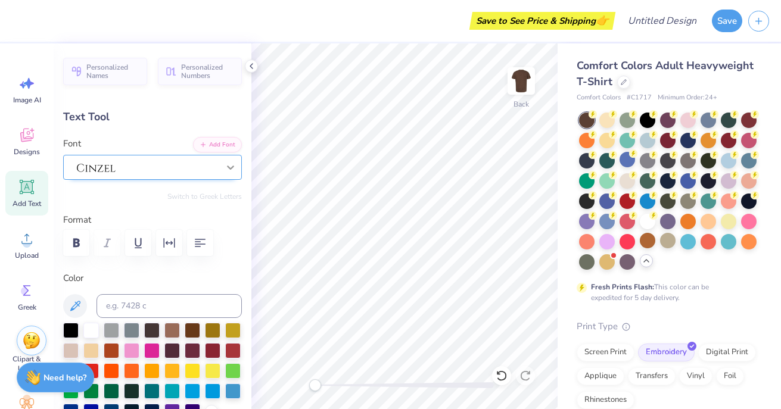
type input "11.69"
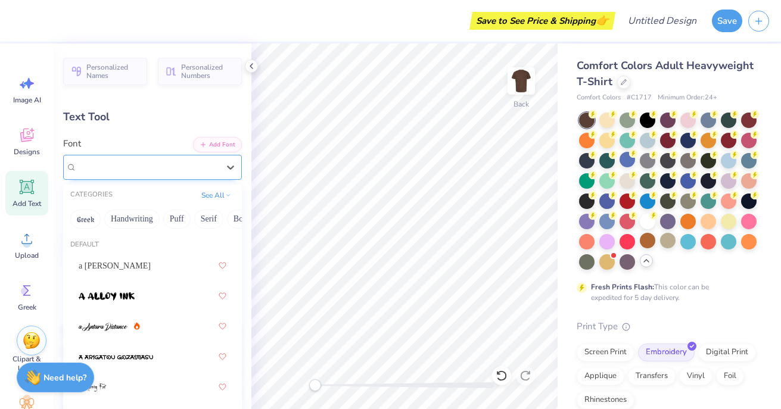
click at [191, 169] on div "Super Dream" at bounding box center [148, 167] width 144 height 18
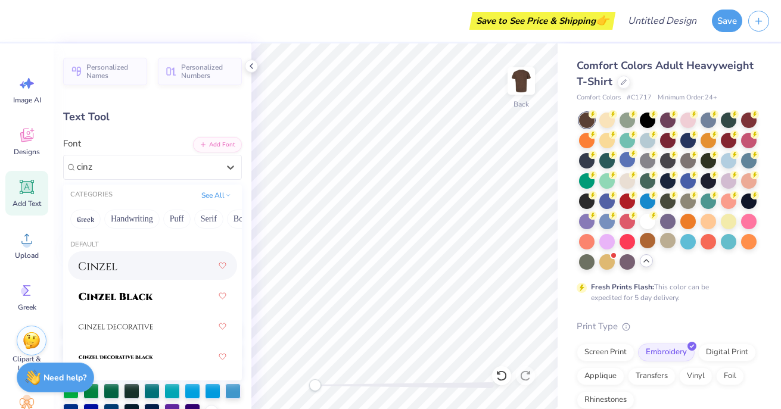
click at [111, 272] on div at bounding box center [153, 265] width 148 height 21
type input "cinz"
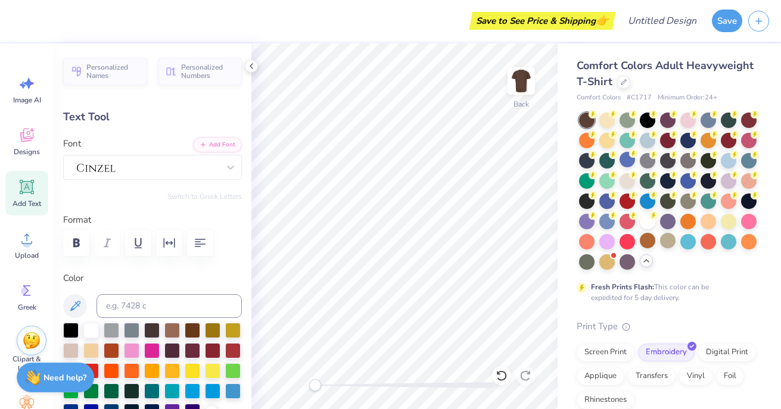
scroll to position [0, 4]
type textarea "University of Florida"
type input "14.17"
type input "0.89"
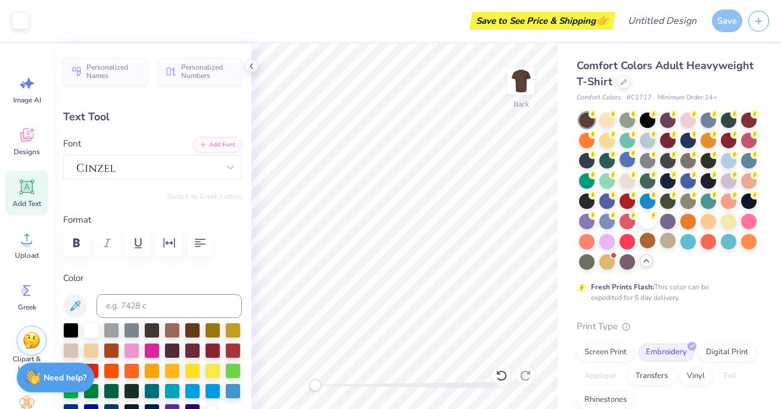
type input "12.05"
type input "6.51"
type input "0.41"
click at [24, 204] on span "Add Text" at bounding box center [27, 204] width 29 height 10
type input "5.59"
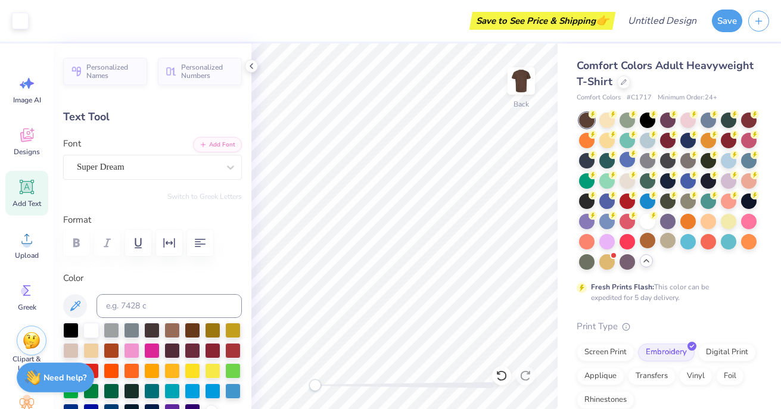
type input "1.62"
type input "11.69"
click at [198, 172] on div "Super Dream" at bounding box center [148, 167] width 144 height 18
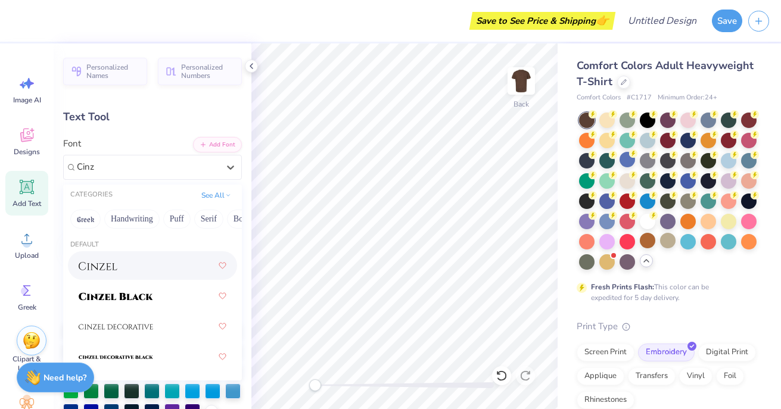
click at [132, 266] on div at bounding box center [153, 265] width 148 height 21
type input "Cinz"
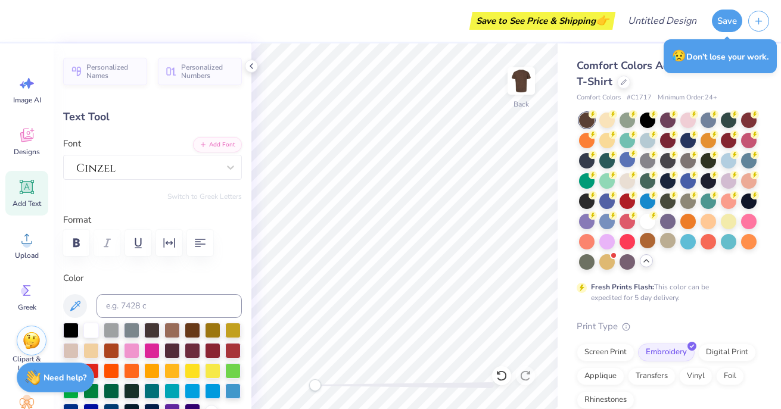
scroll to position [0, 0]
type textarea "Est. 1937"
type input "8.73"
type input "1.75"
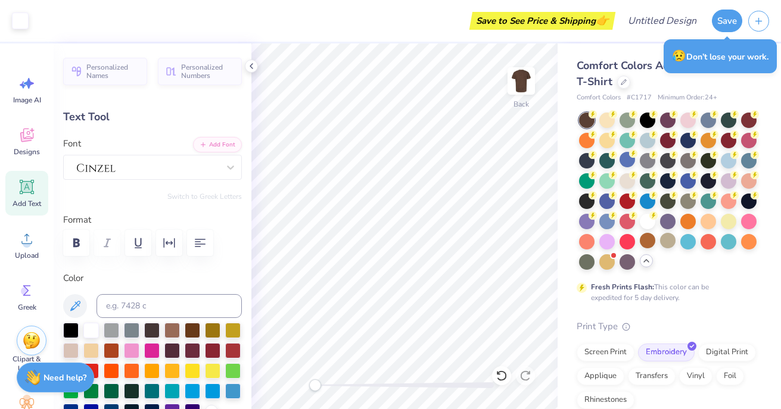
type input "11.63"
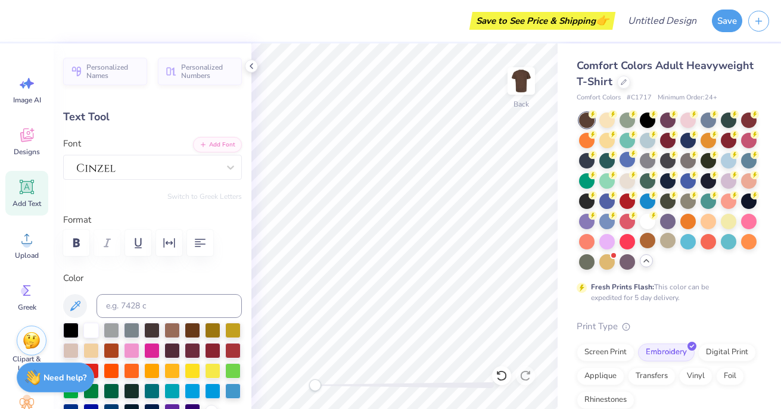
type input "2.94"
type input "0.59"
type input "2.27"
type input "0.45"
type input "9.02"
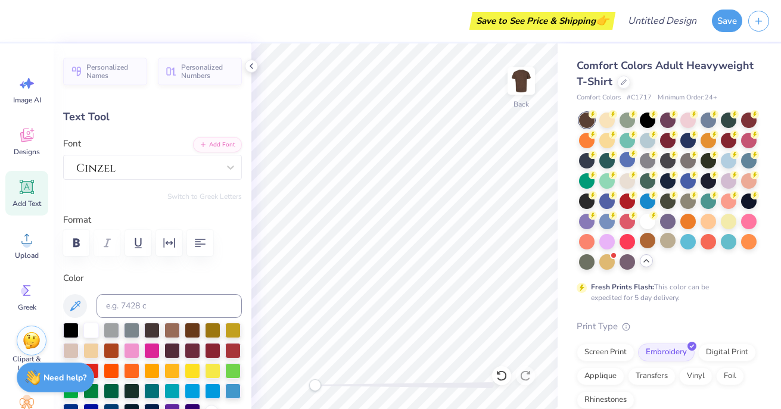
type input "1.91"
type input "0.38"
click at [27, 155] on span "Designs" at bounding box center [27, 152] width 26 height 10
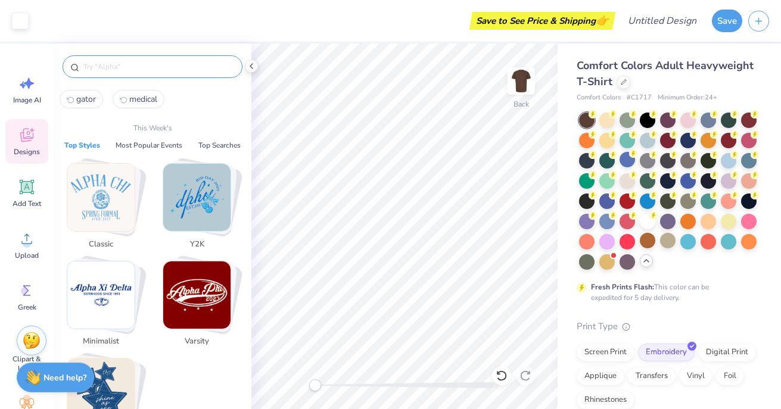
click at [135, 72] on input "text" at bounding box center [158, 67] width 153 height 12
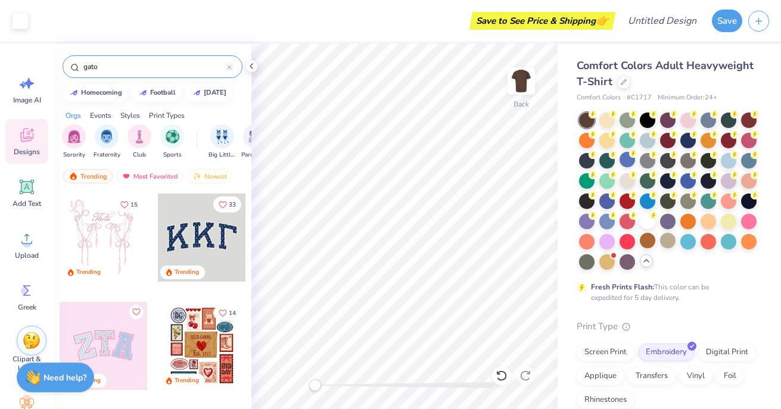
type input "gator"
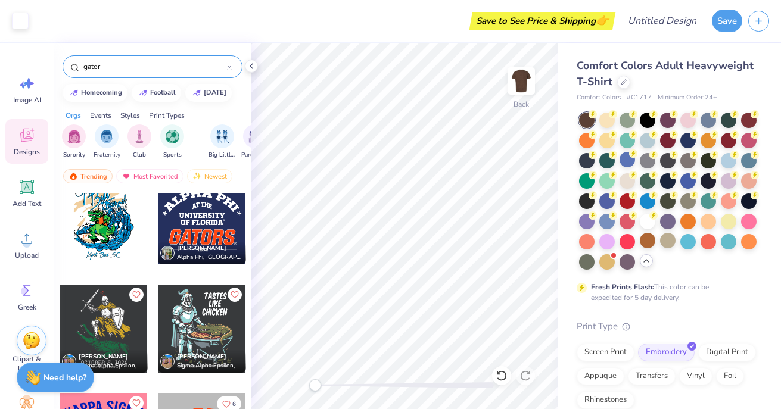
scroll to position [101, 0]
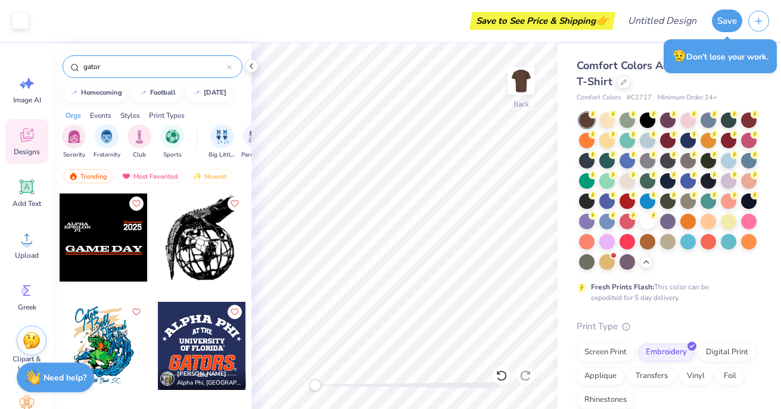
type input "gator"
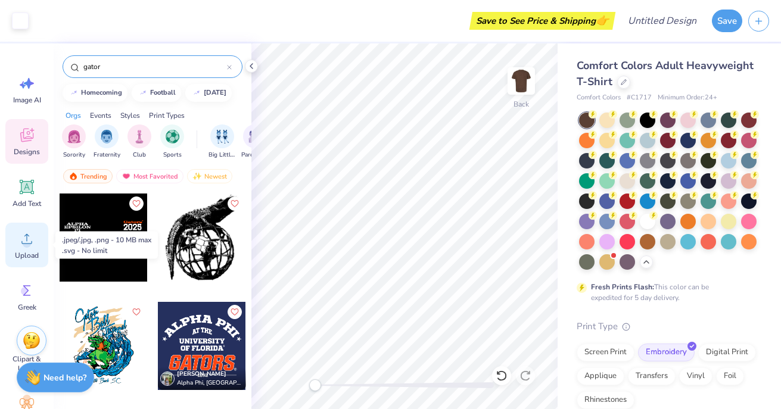
click at [30, 240] on icon at bounding box center [27, 239] width 18 height 18
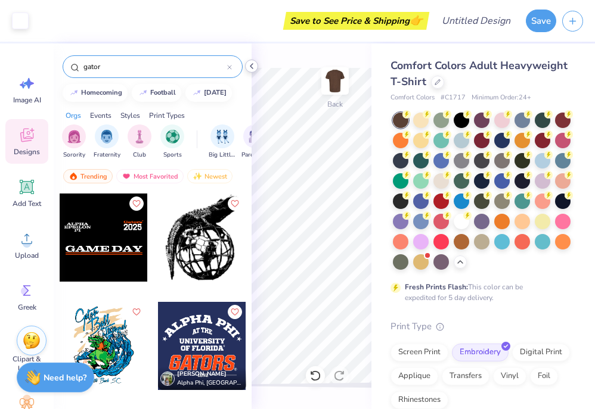
click at [250, 69] on icon at bounding box center [252, 66] width 10 height 10
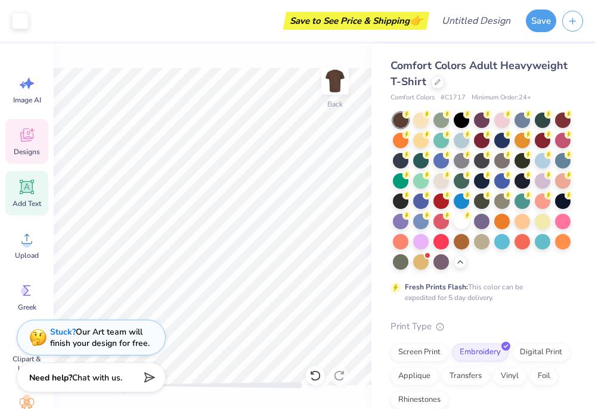
click at [24, 203] on span "Add Text" at bounding box center [27, 204] width 29 height 10
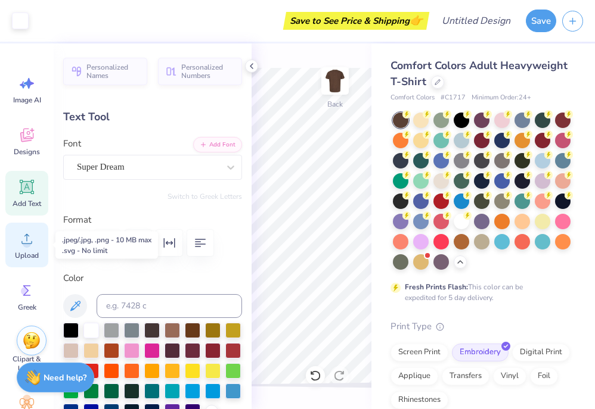
click at [41, 247] on div "Upload" at bounding box center [26, 245] width 43 height 45
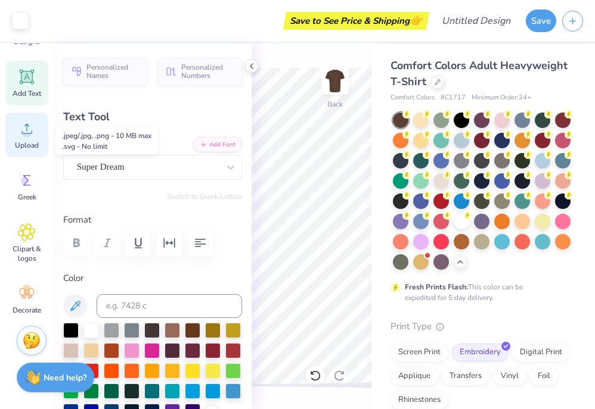
scroll to position [113, 0]
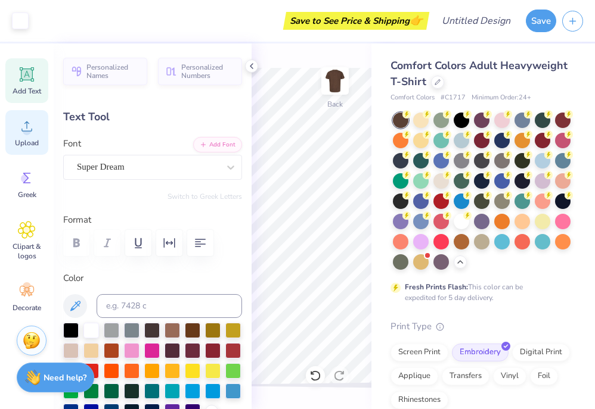
click at [33, 243] on span "Clipart & logos" at bounding box center [26, 251] width 39 height 19
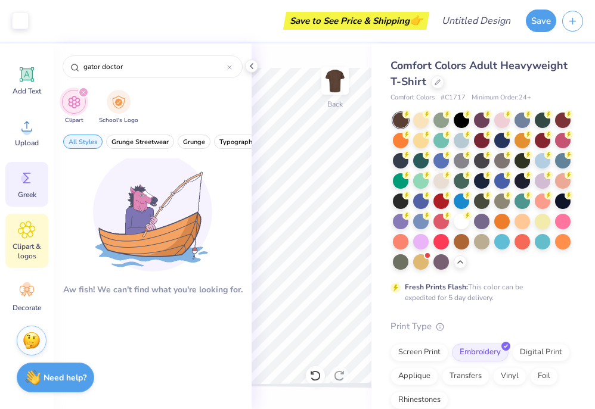
click at [27, 187] on icon at bounding box center [27, 178] width 18 height 18
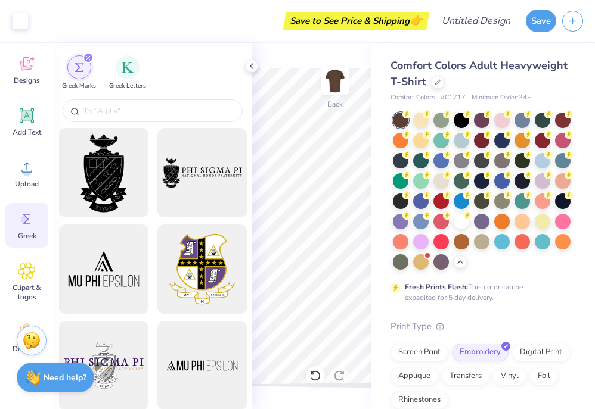
scroll to position [73, 0]
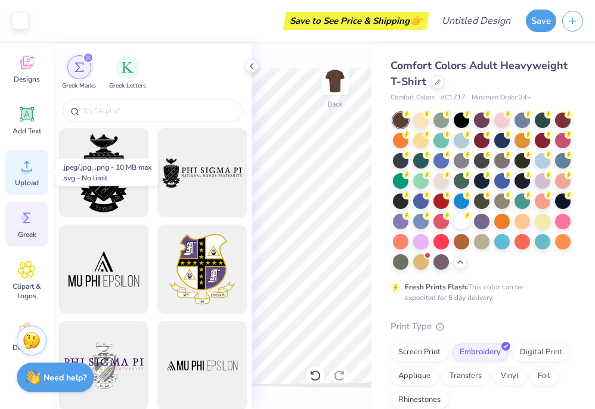
click at [27, 162] on icon at bounding box center [26, 166] width 11 height 10
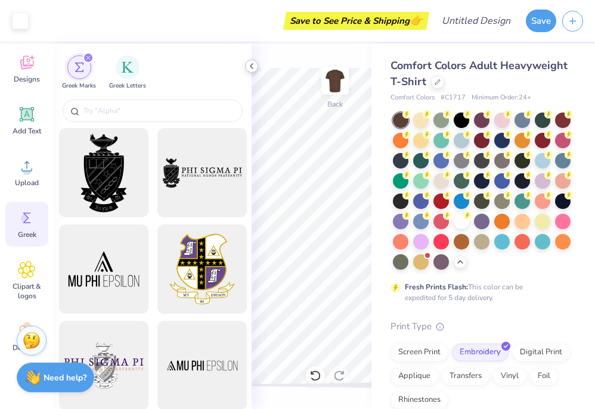
click at [250, 67] on icon at bounding box center [252, 66] width 10 height 10
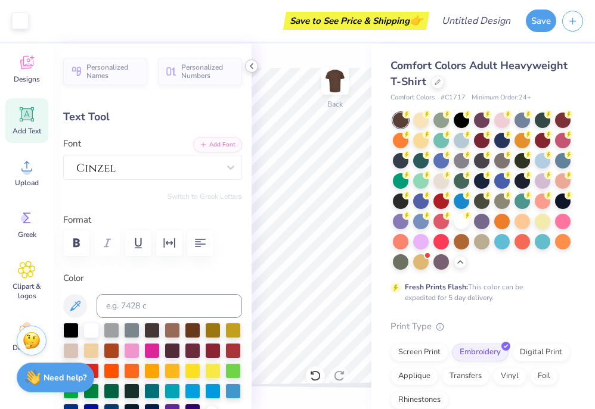
click at [250, 67] on icon at bounding box center [252, 66] width 10 height 10
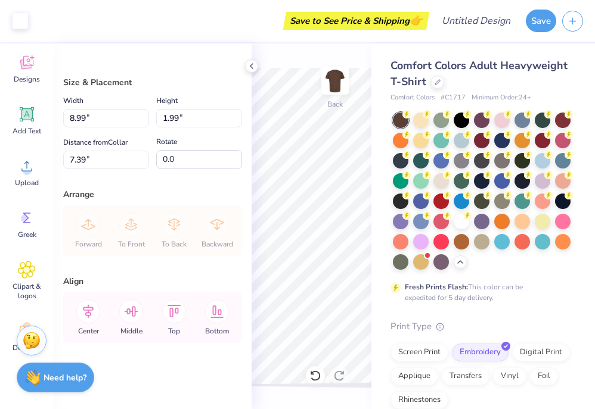
click at [247, 198] on div "Art colors Save to See Price & Shipping 👉 Design Title Save Image AI Designs Ad…" at bounding box center [297, 204] width 595 height 409
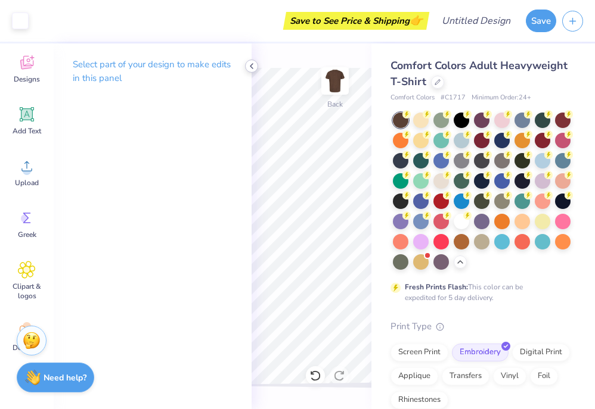
click at [251, 63] on icon at bounding box center [252, 66] width 10 height 10
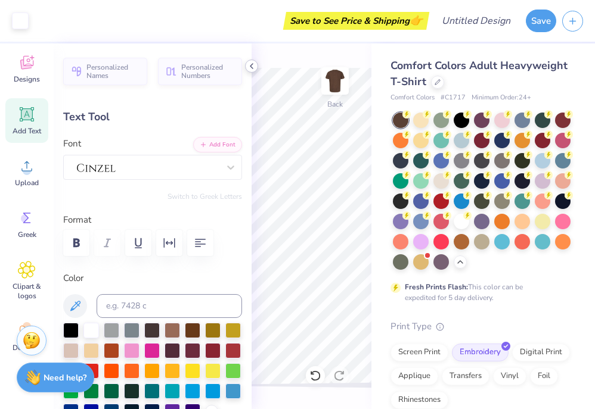
click at [253, 63] on icon at bounding box center [252, 66] width 10 height 10
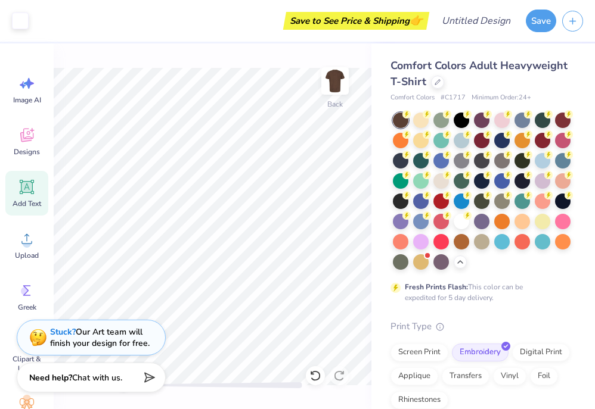
scroll to position [73, 0]
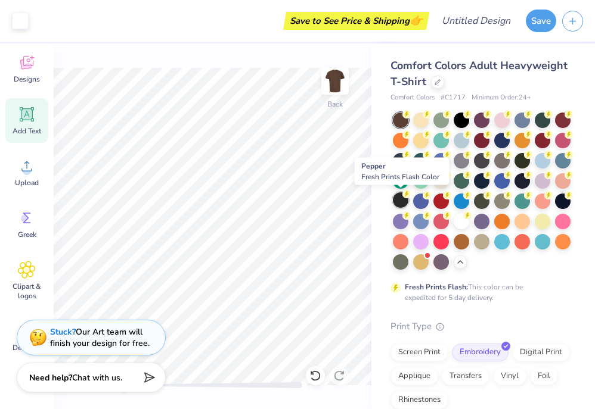
click at [404, 197] on icon at bounding box center [406, 194] width 8 height 8
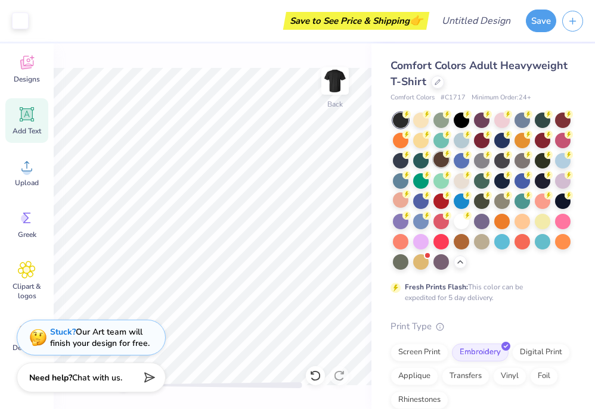
click at [446, 163] on div at bounding box center [440, 159] width 15 height 15
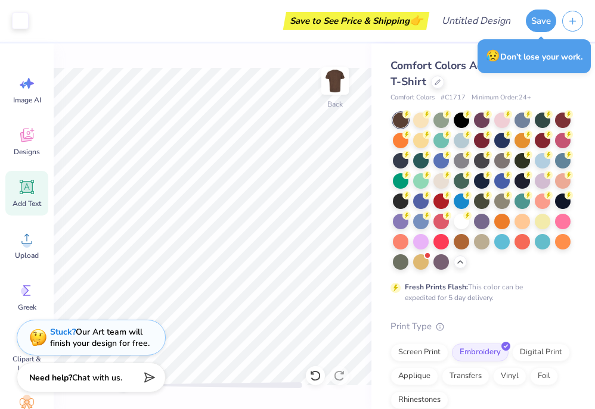
scroll to position [73, 0]
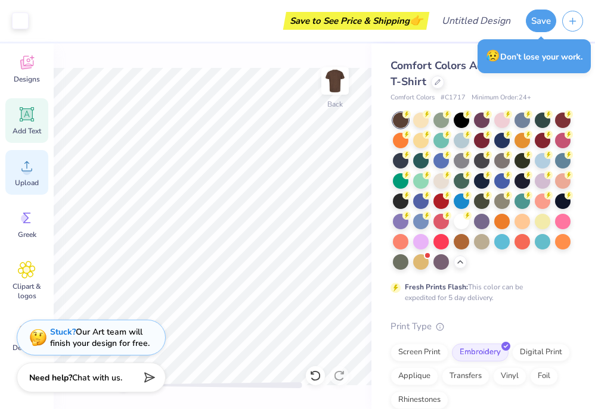
click at [28, 181] on span "Upload" at bounding box center [27, 183] width 24 height 10
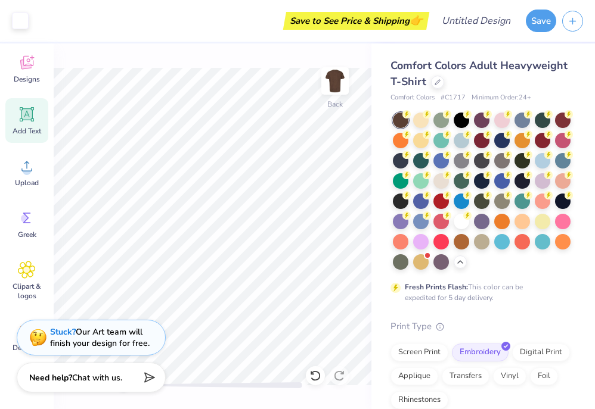
type input "8.99"
type input "0.62"
type input "7.39"
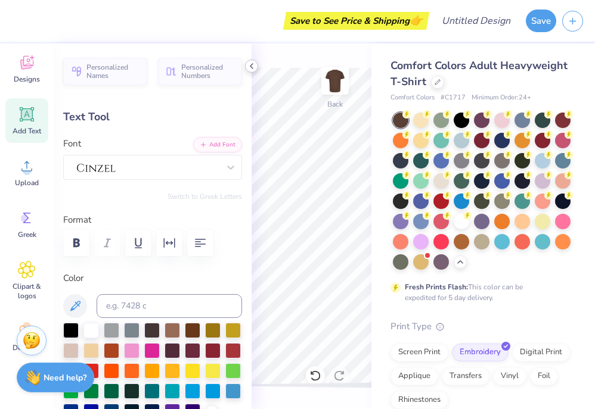
click at [251, 62] on icon at bounding box center [252, 66] width 10 height 10
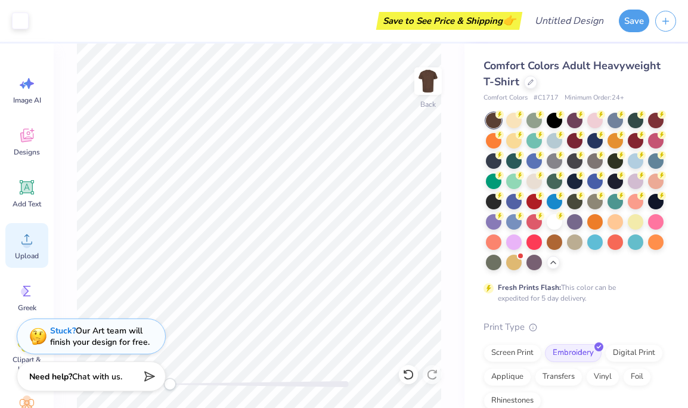
click at [29, 254] on span "Upload" at bounding box center [27, 256] width 24 height 10
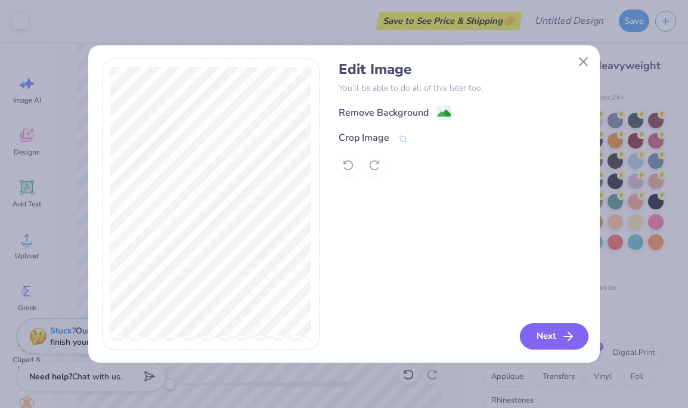
click at [566, 331] on icon "button" at bounding box center [568, 336] width 14 height 14
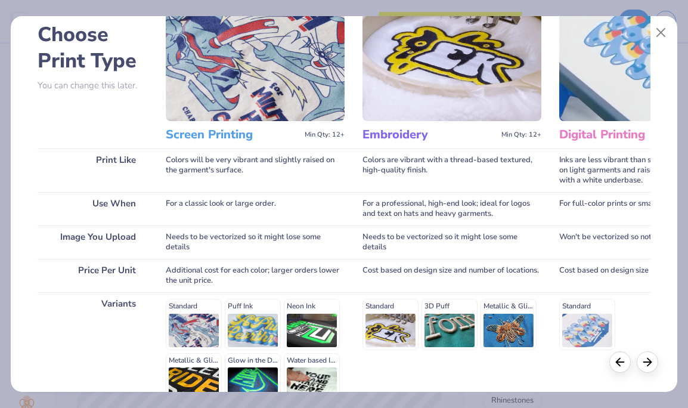
scroll to position [187, 0]
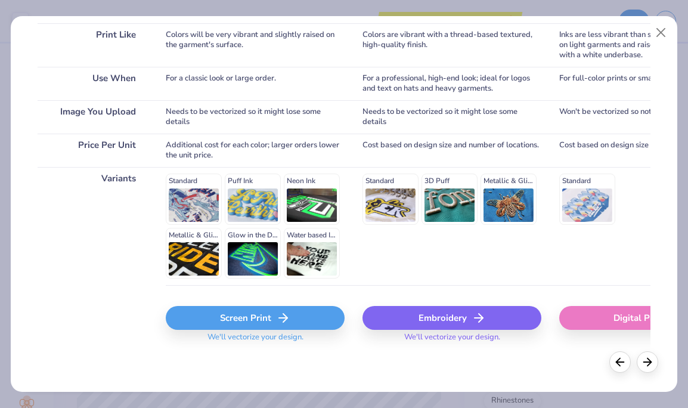
click at [414, 313] on div "Embroidery" at bounding box center [451, 318] width 179 height 24
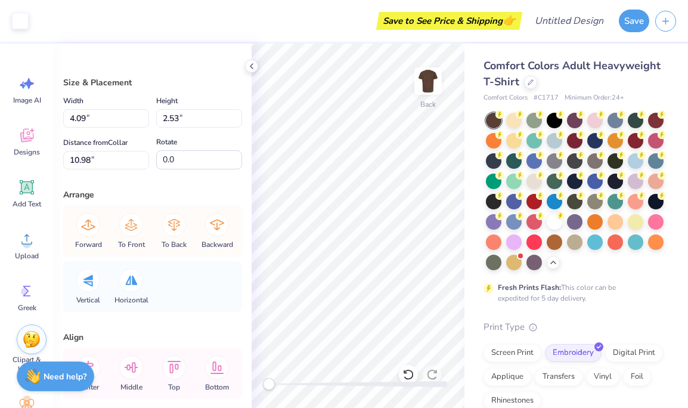
type input "12.00"
type input "6.89"
type input "9.06"
type input "9.89"
type input "3.11"
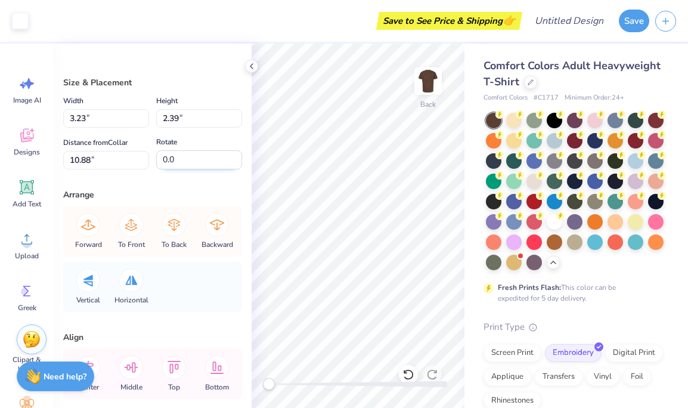
type input "10.64"
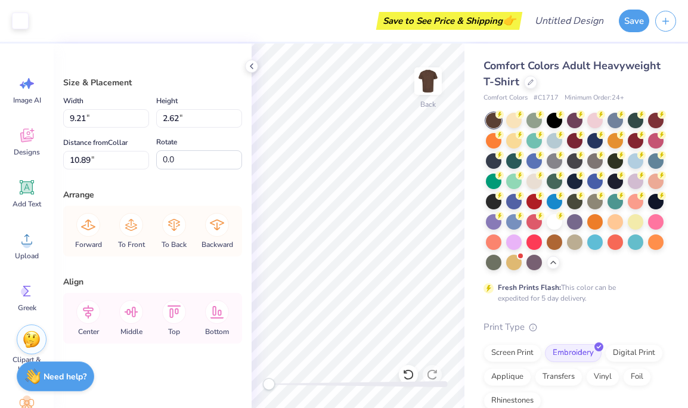
type input "4.17"
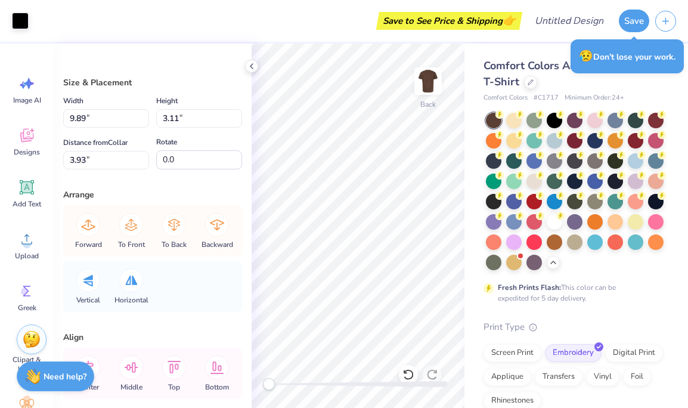
type input "9.89"
type input "3.11"
type input "3.93"
type input "3.23"
type input "2.39"
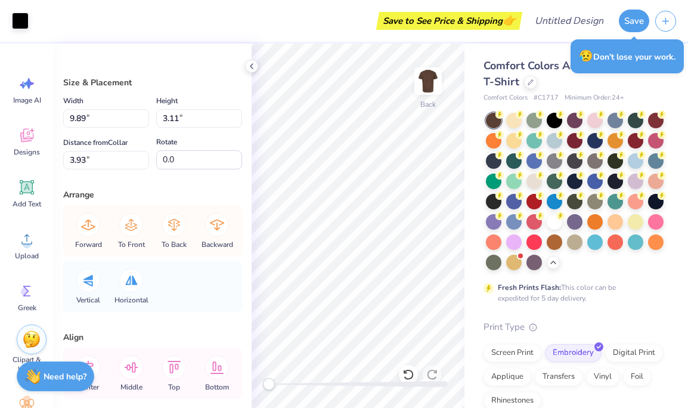
type input "4.19"
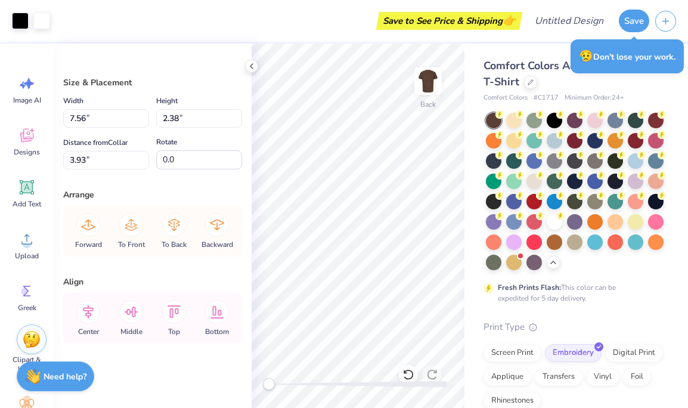
type input "7.56"
type input "2.38"
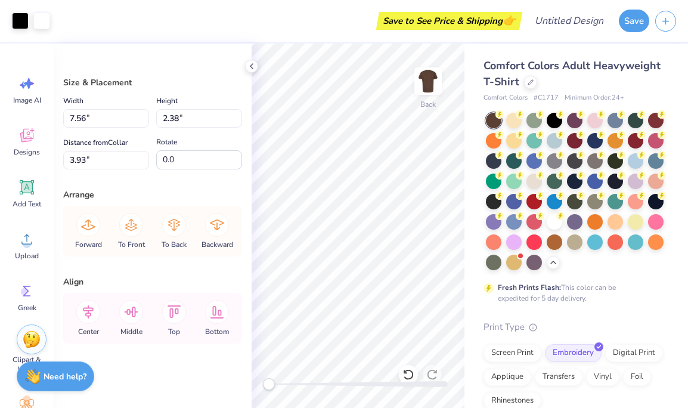
type input "4.62"
type input "6.82"
type input "2.14"
type input "4.93"
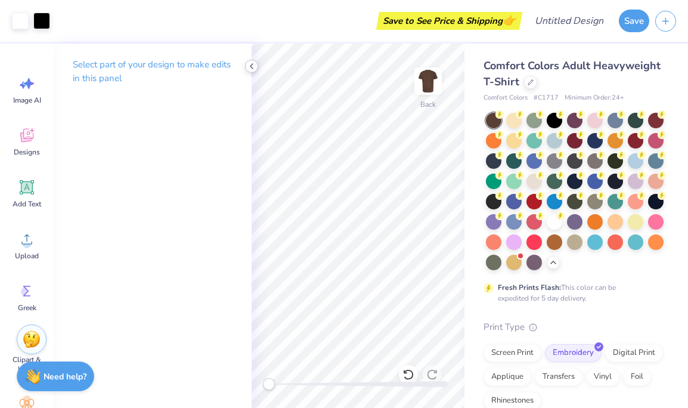
click at [250, 64] on icon at bounding box center [252, 66] width 10 height 10
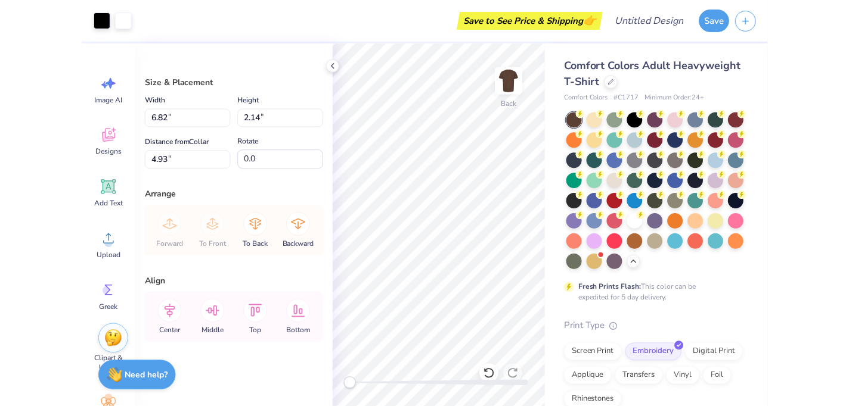
scroll to position [1, 0]
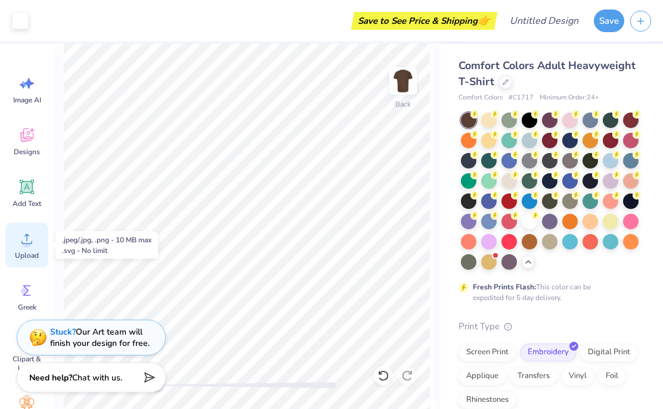
click at [31, 235] on icon at bounding box center [27, 239] width 18 height 18
